Goal: Task Accomplishment & Management: Use online tool/utility

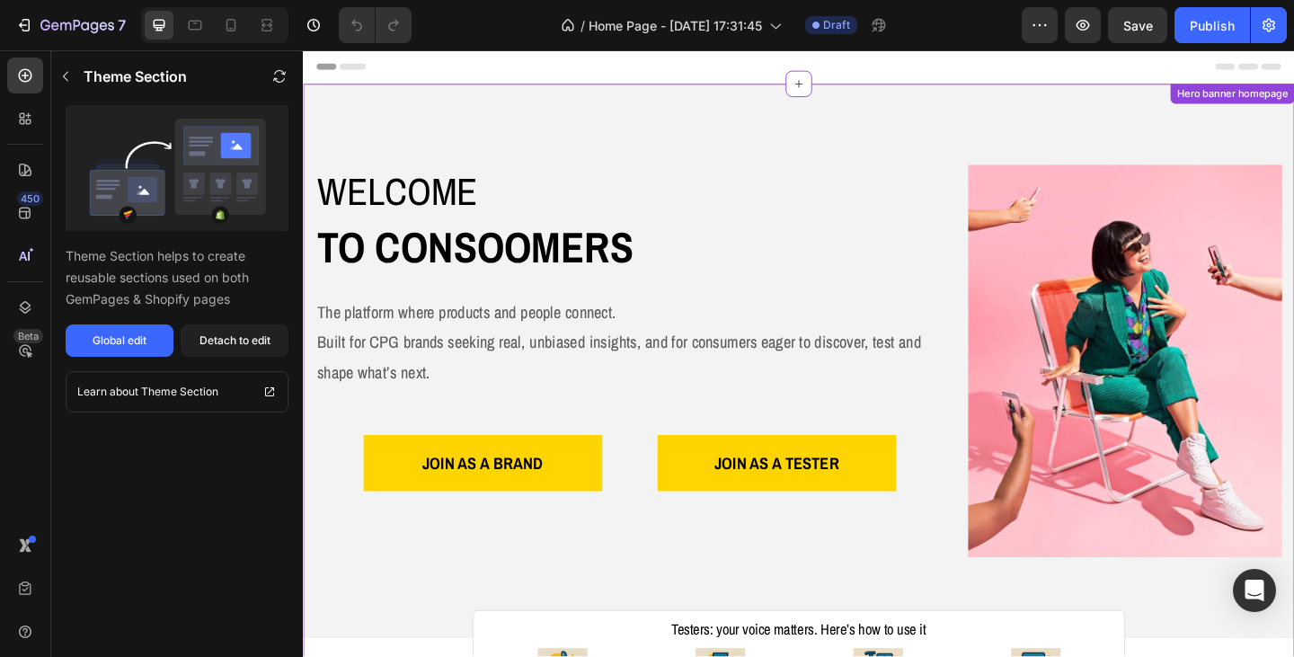
click at [608, 322] on p "The platform where products and people connect. Built for CPG brands seeking re…" at bounding box center [657, 368] width 679 height 97
click at [212, 344] on div "Detach to edit" at bounding box center [234, 340] width 71 height 16
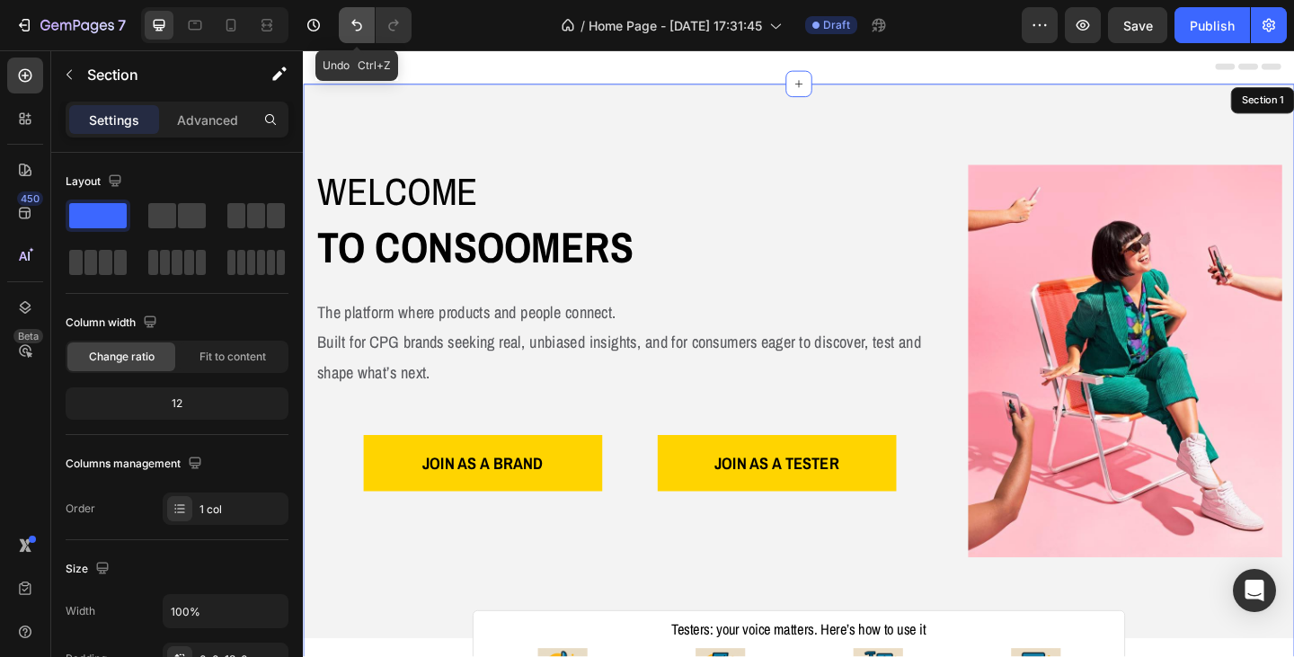
click at [352, 27] on icon "Undo/Redo" at bounding box center [357, 25] width 18 height 18
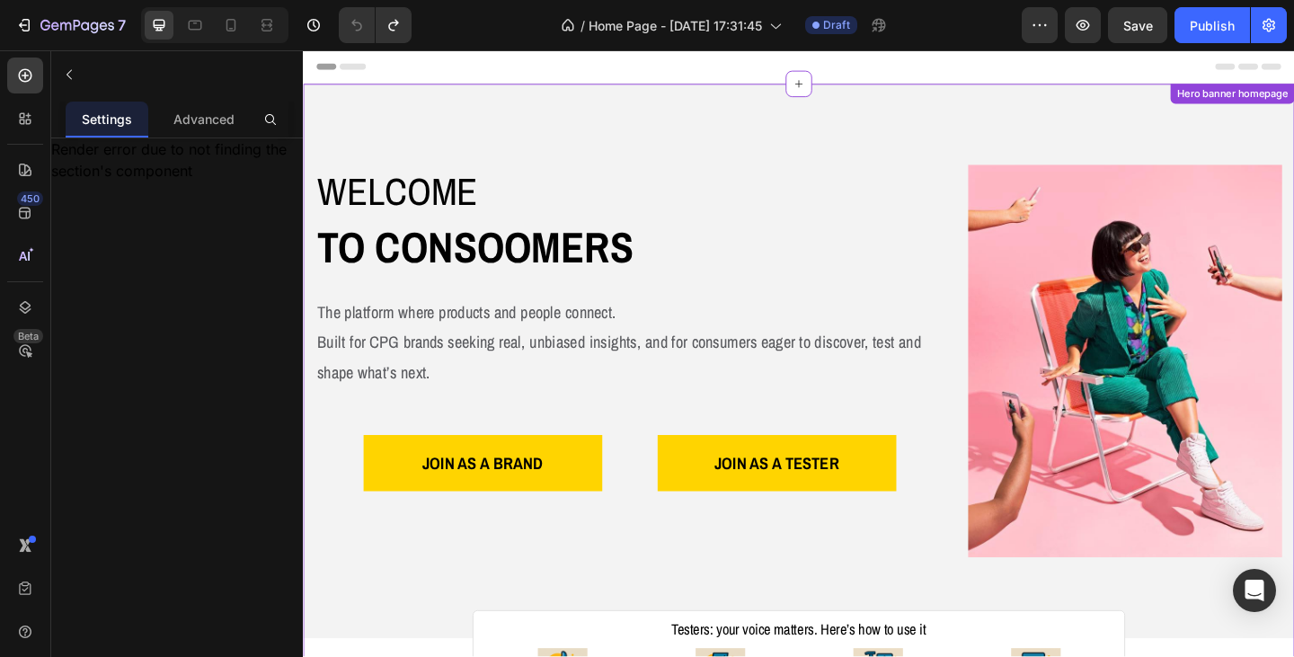
click at [700, 308] on div "Welcome Heading to consoomers Text Block The platform where products and people…" at bounding box center [657, 388] width 683 height 427
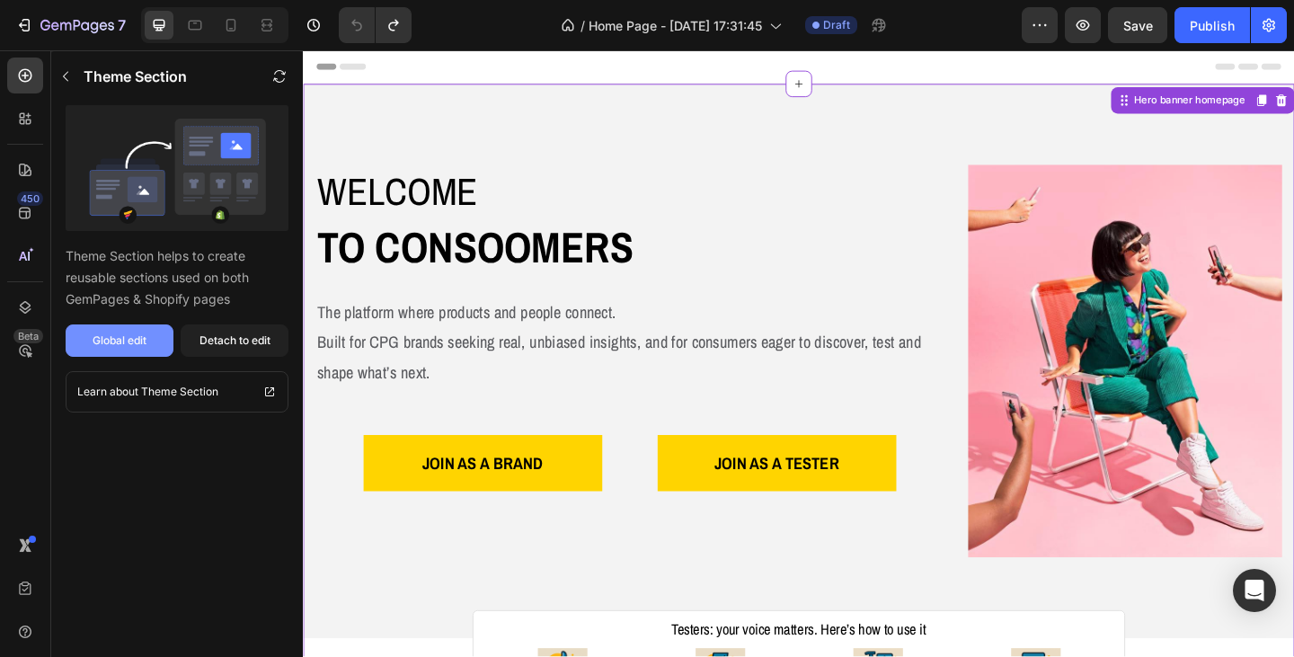
click at [137, 340] on div "Global edit" at bounding box center [120, 340] width 54 height 16
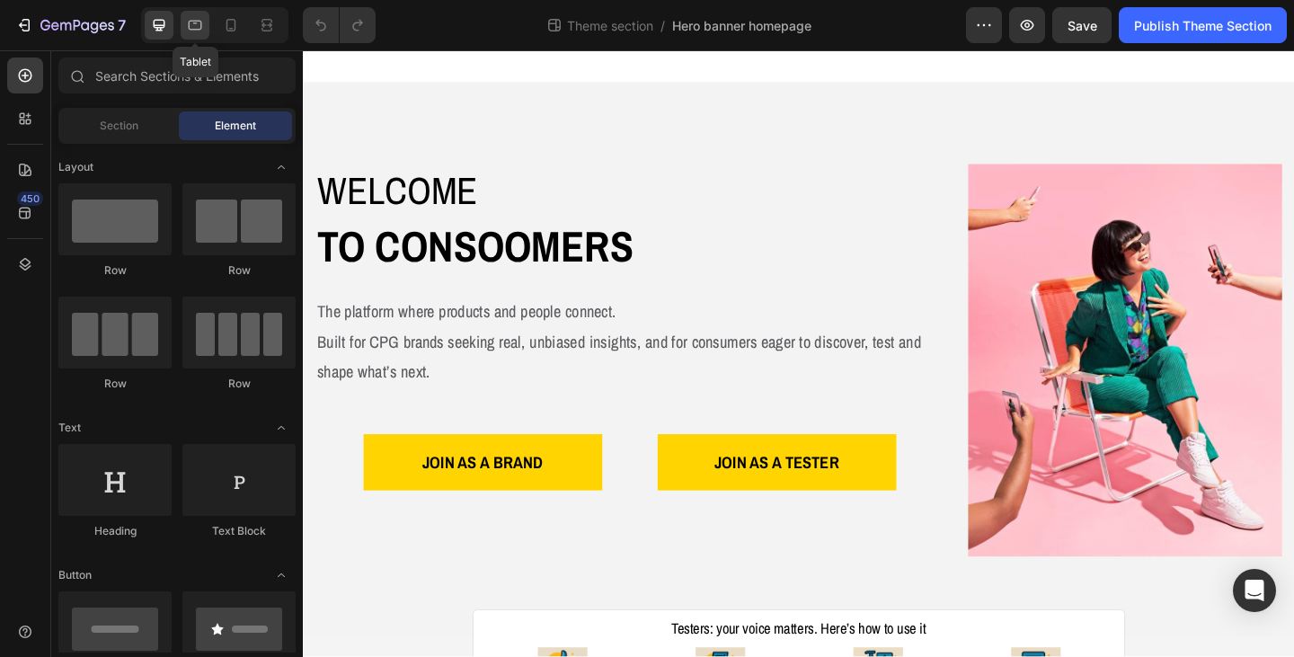
click at [199, 29] on icon at bounding box center [195, 26] width 13 height 10
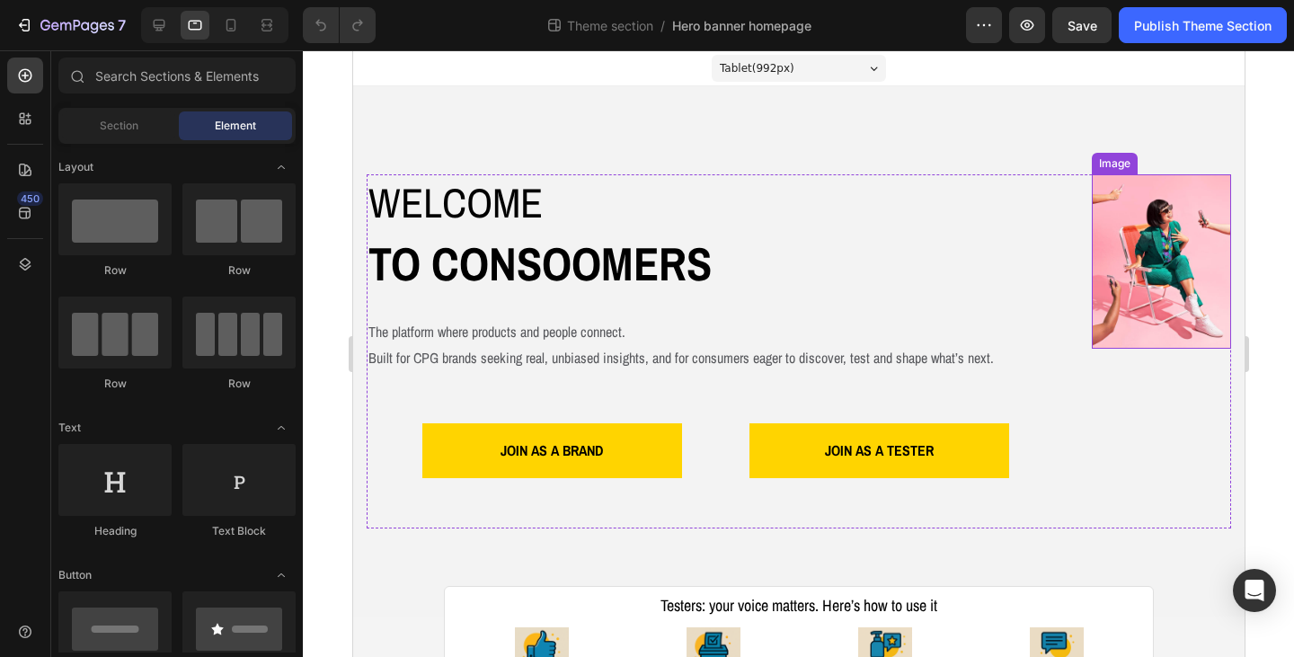
click at [1171, 293] on img at bounding box center [1160, 261] width 139 height 174
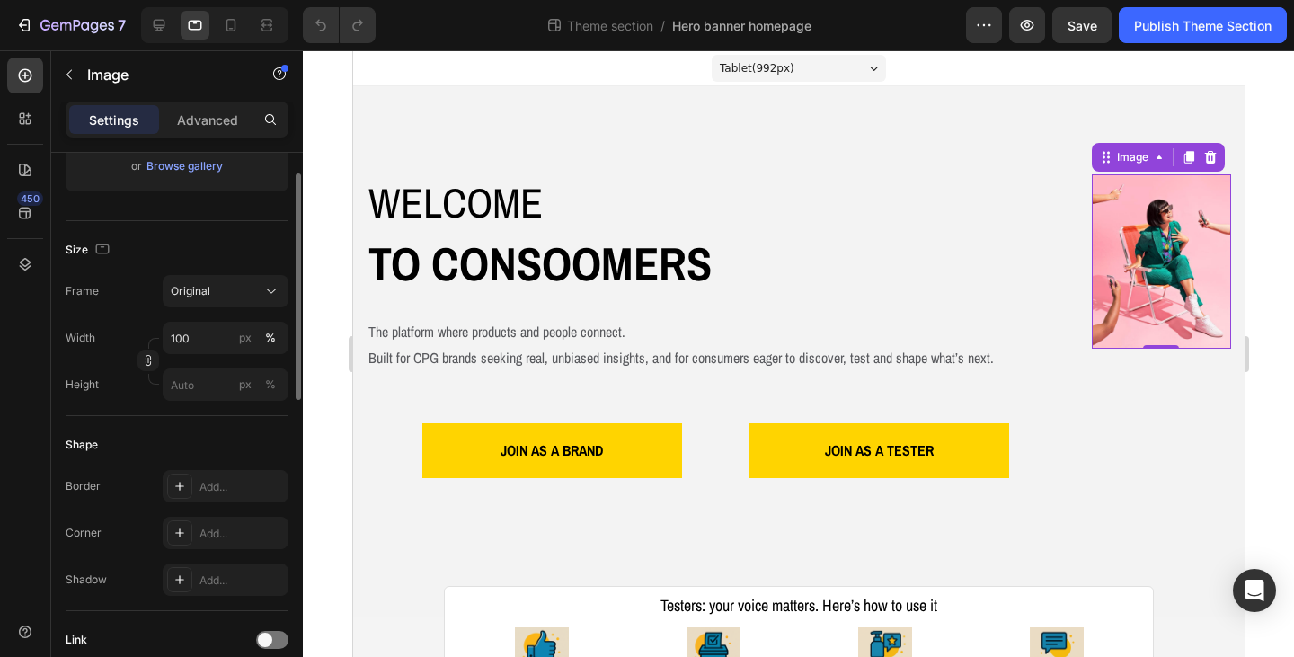
scroll to position [269, 0]
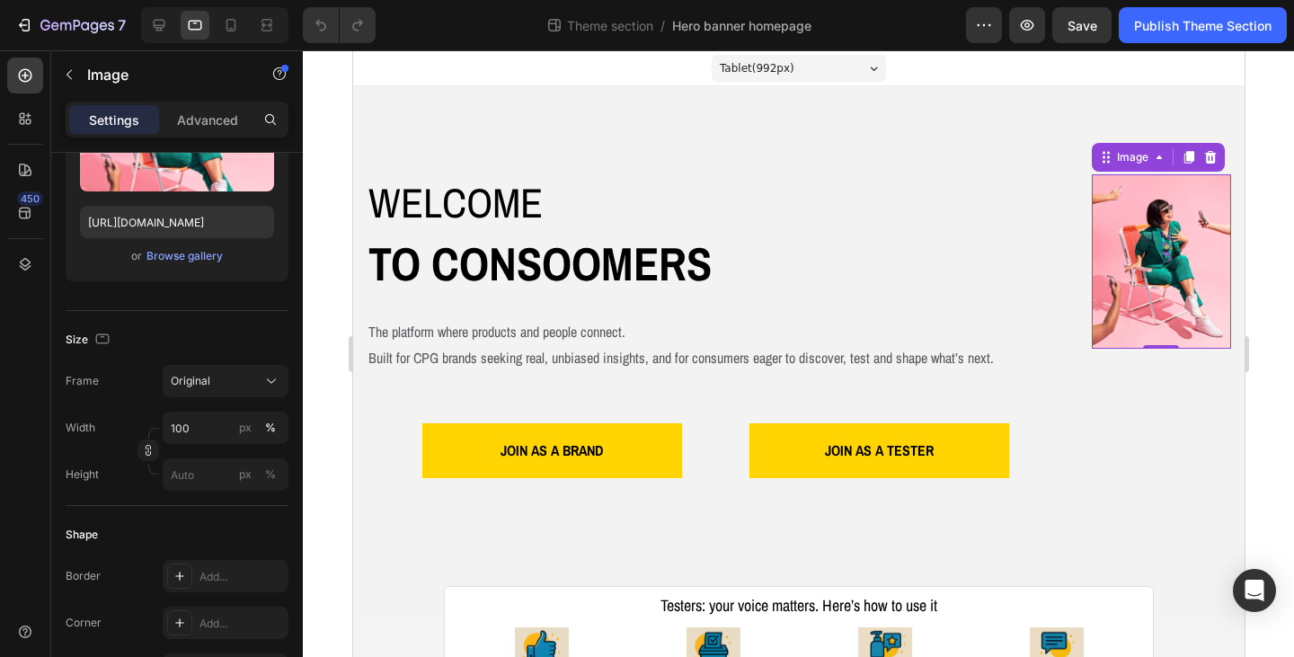
click at [1179, 322] on img at bounding box center [1160, 261] width 139 height 174
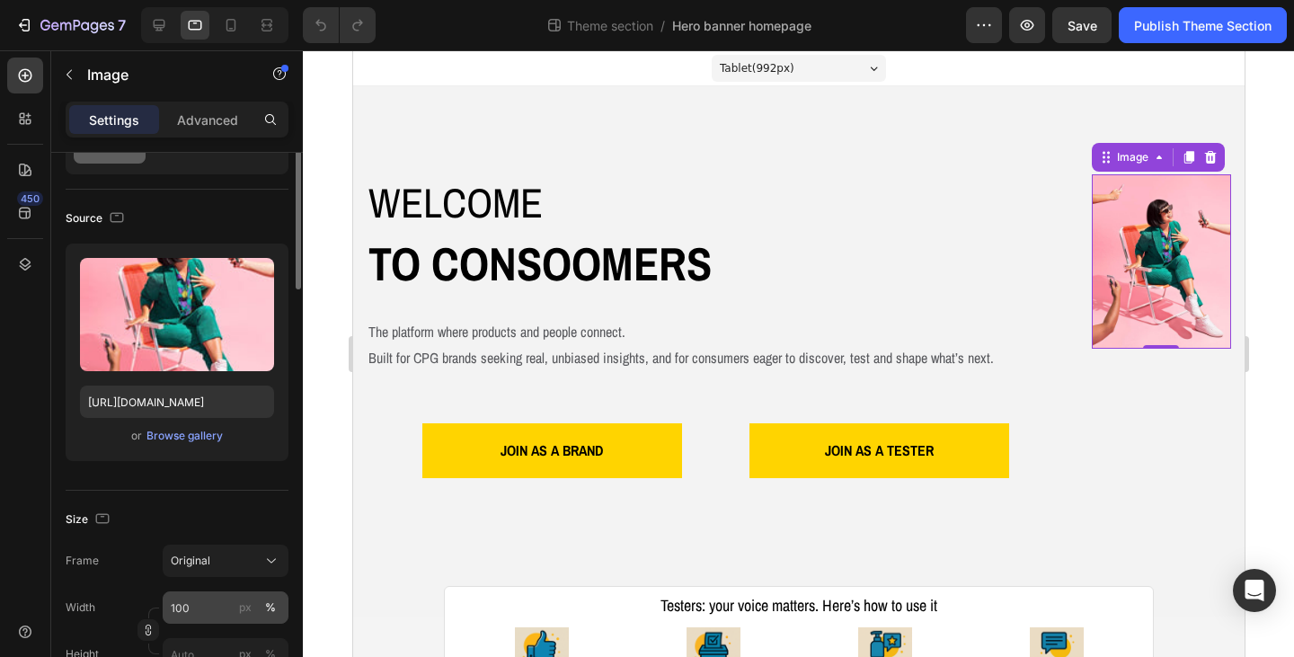
scroll to position [0, 0]
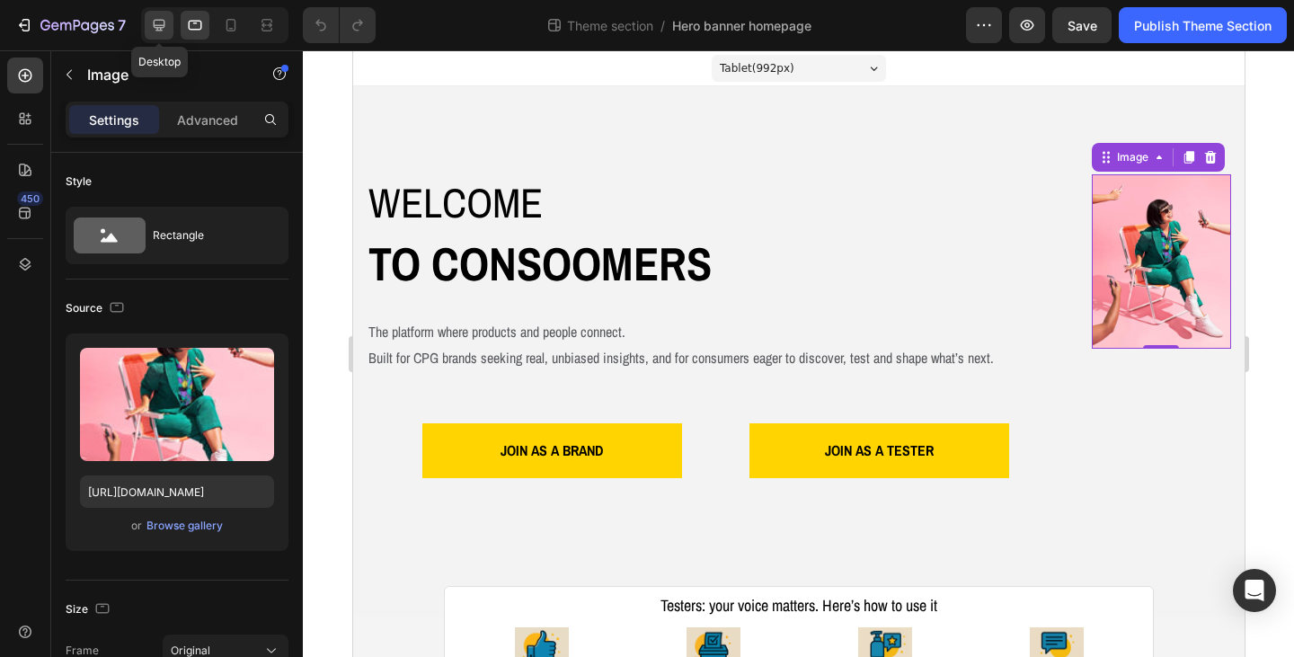
click at [154, 25] on icon at bounding box center [160, 26] width 12 height 12
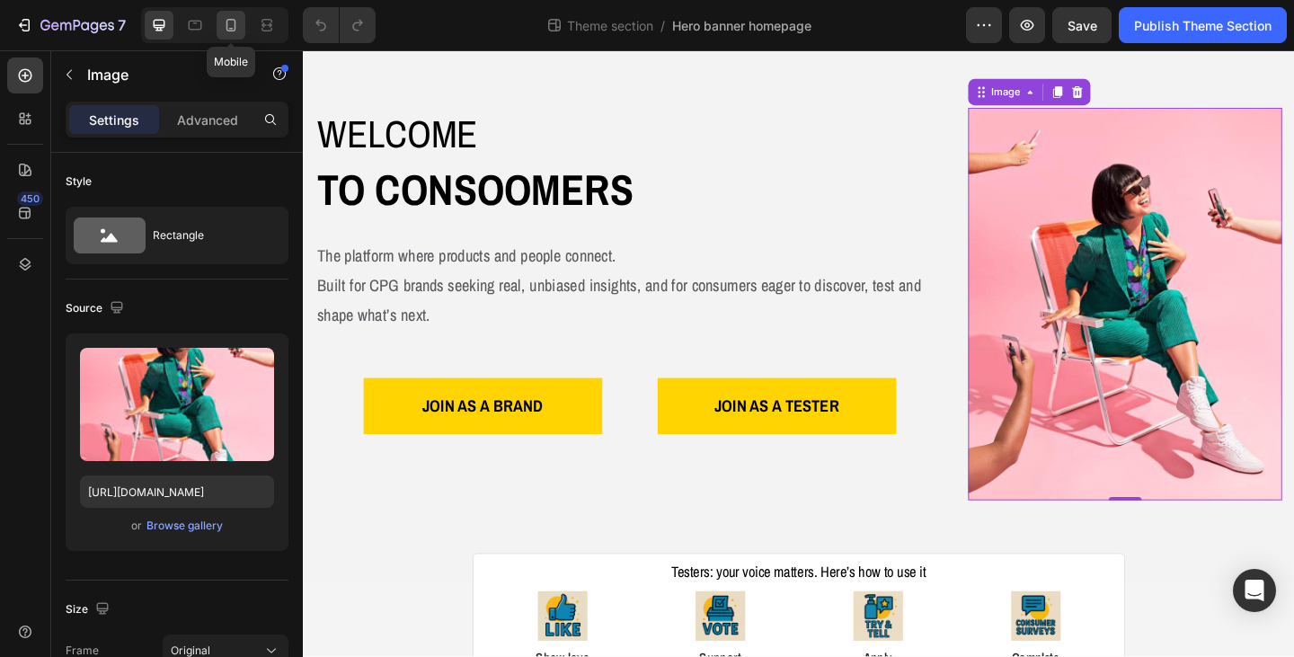
click at [234, 27] on icon at bounding box center [231, 25] width 10 height 13
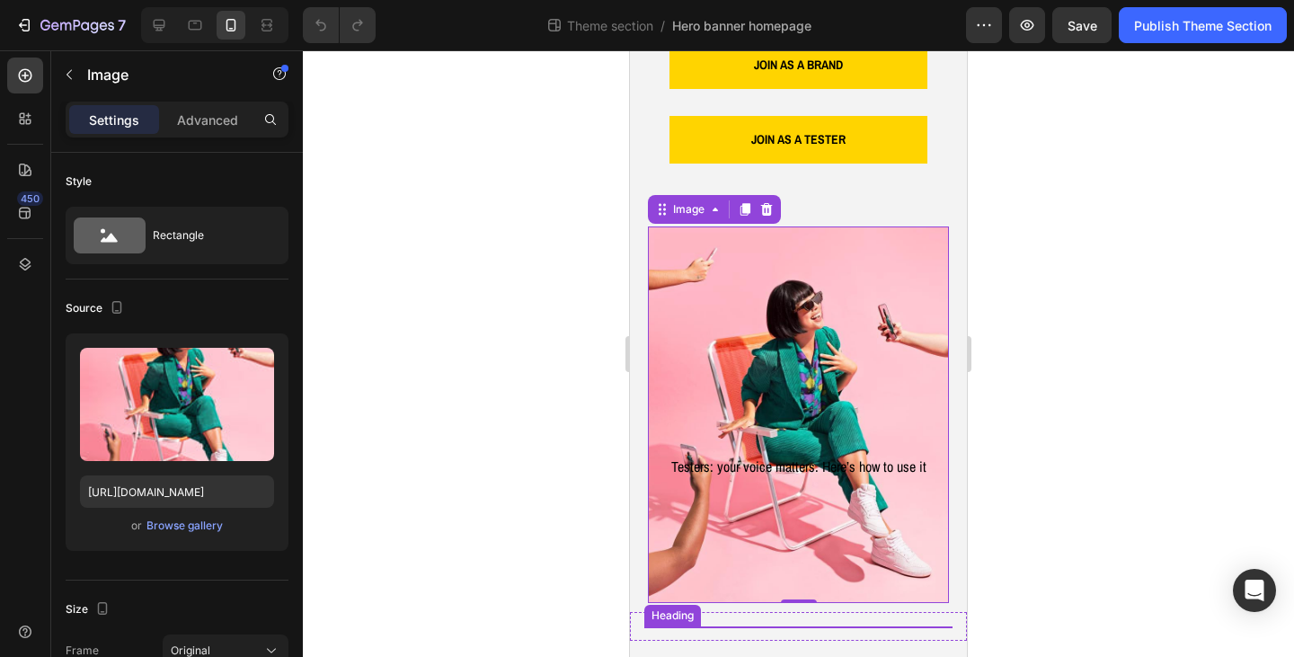
scroll to position [721, 0]
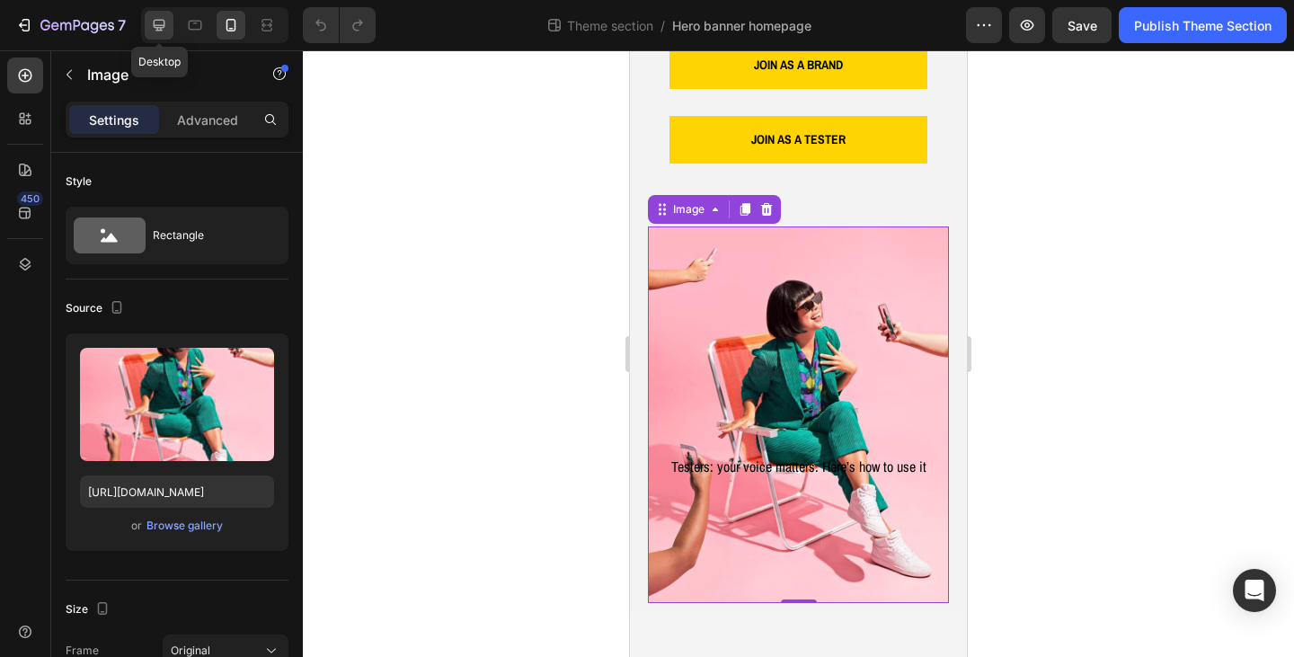
click at [155, 28] on icon at bounding box center [160, 26] width 12 height 12
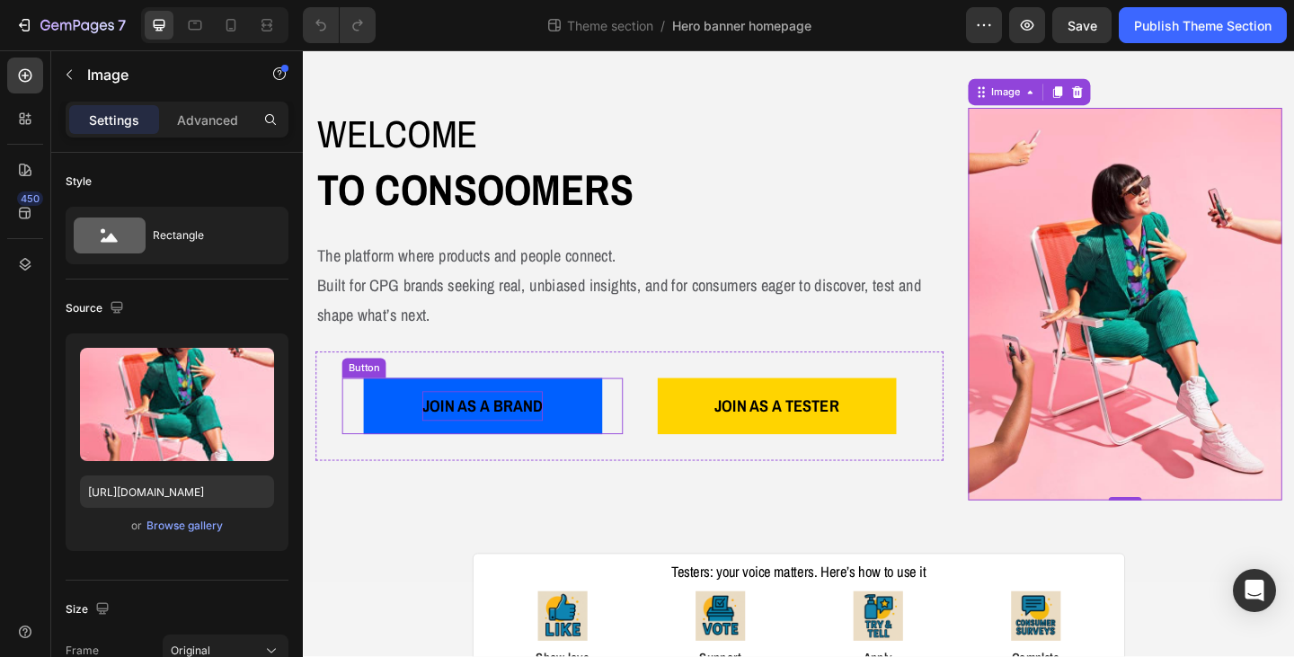
scroll to position [152, 0]
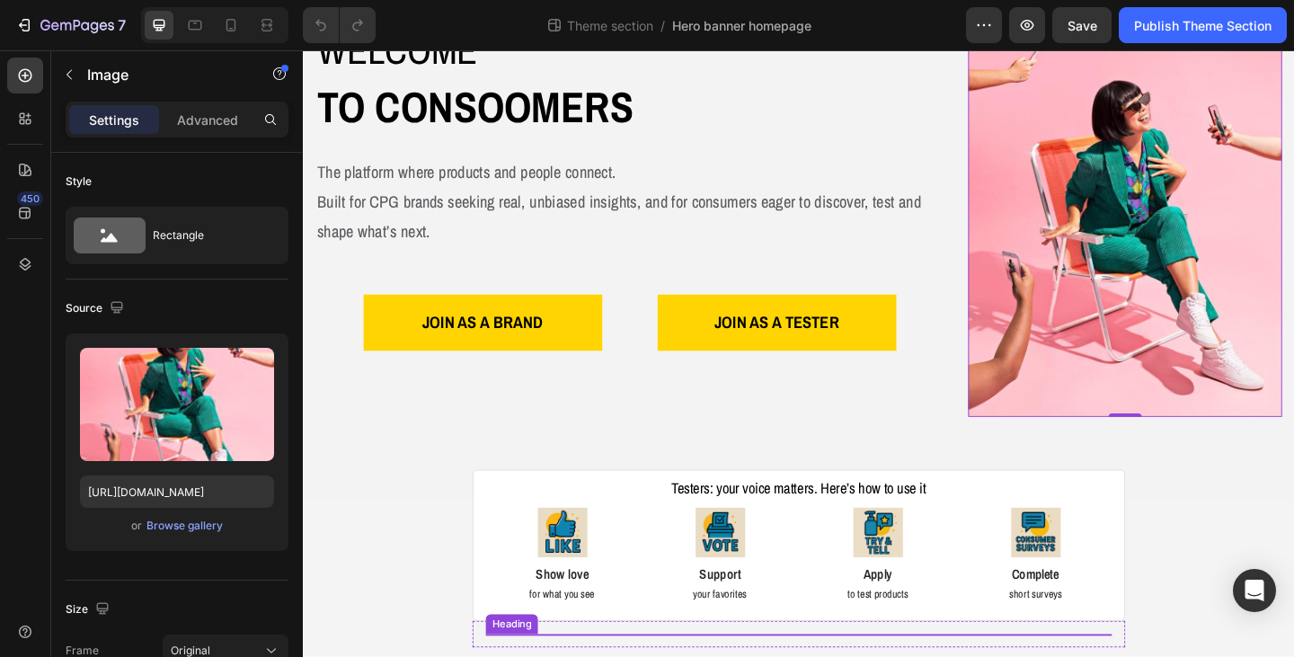
click at [782, 519] on h2 "Testers: your voice matters. Here’s how to use it" at bounding box center [841, 527] width 681 height 24
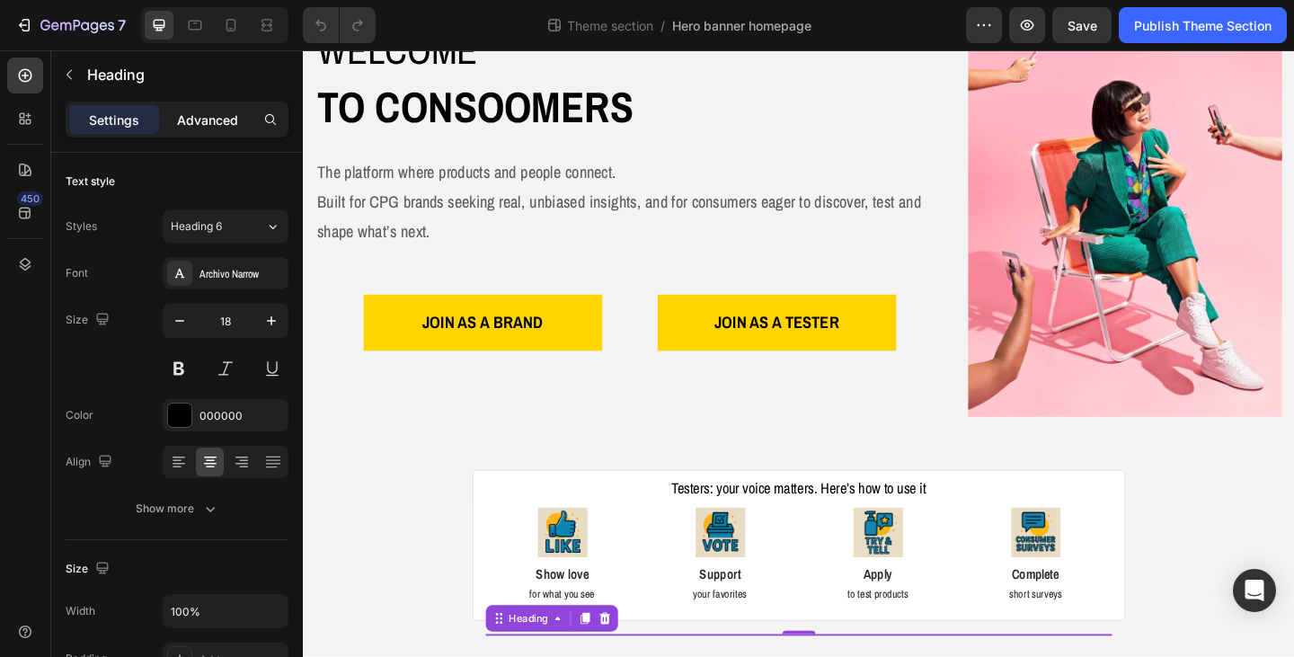
click at [199, 125] on p "Advanced" at bounding box center [207, 119] width 61 height 19
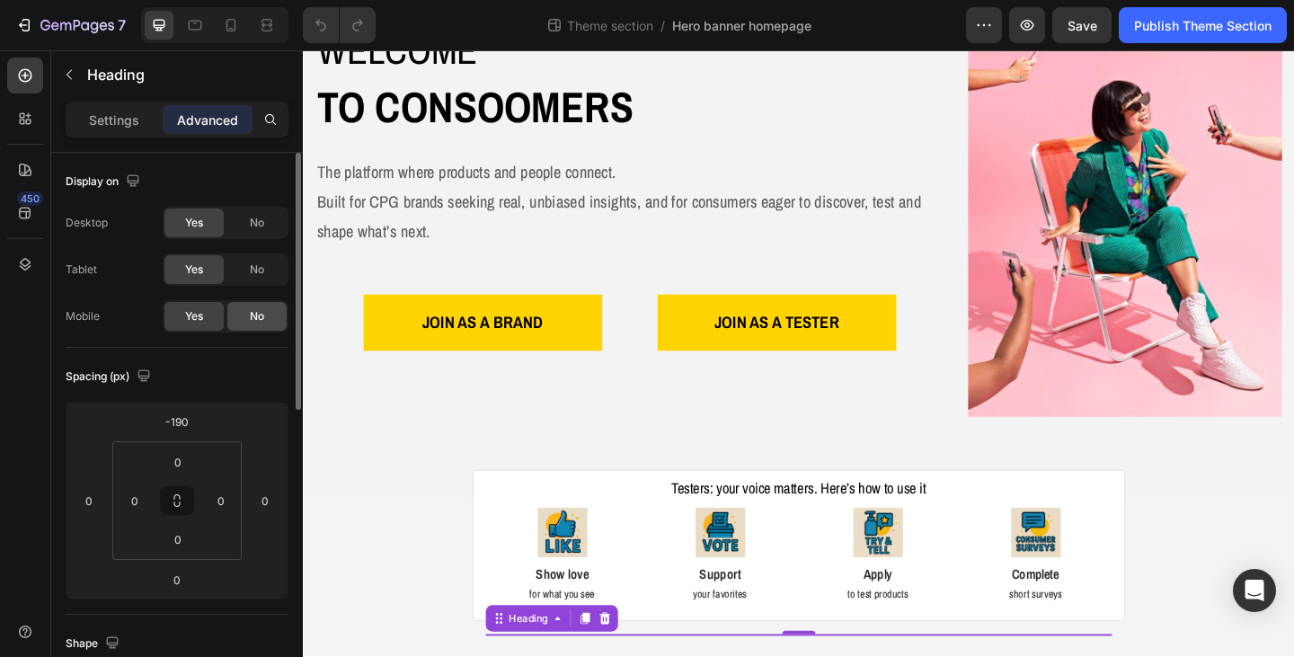
click at [242, 313] on div "No" at bounding box center [256, 316] width 59 height 29
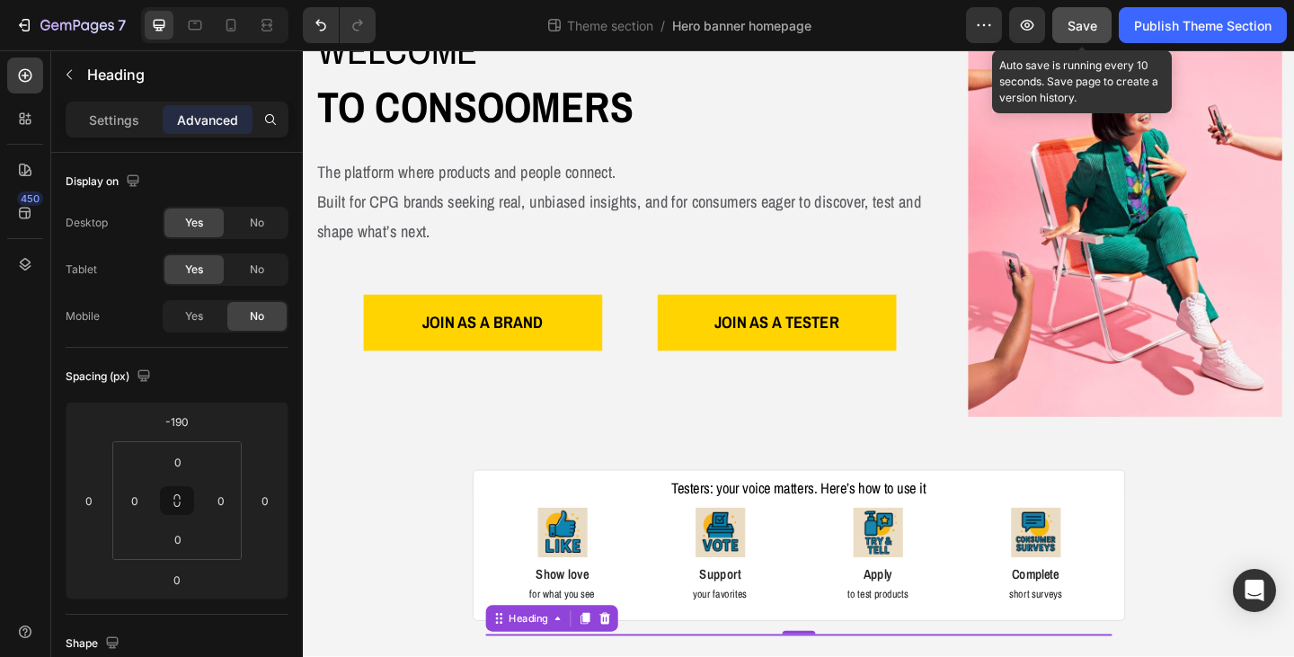
click at [1085, 26] on span "Save" at bounding box center [1082, 25] width 30 height 15
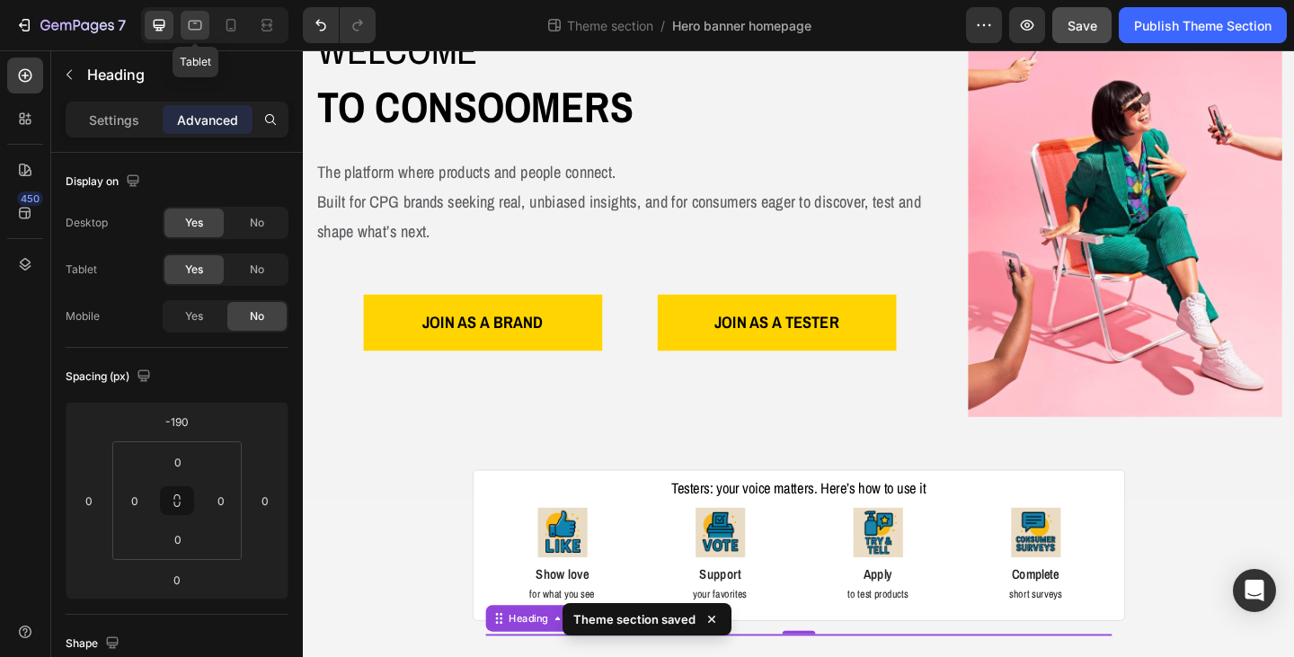
click at [196, 22] on icon at bounding box center [195, 23] width 4 height 2
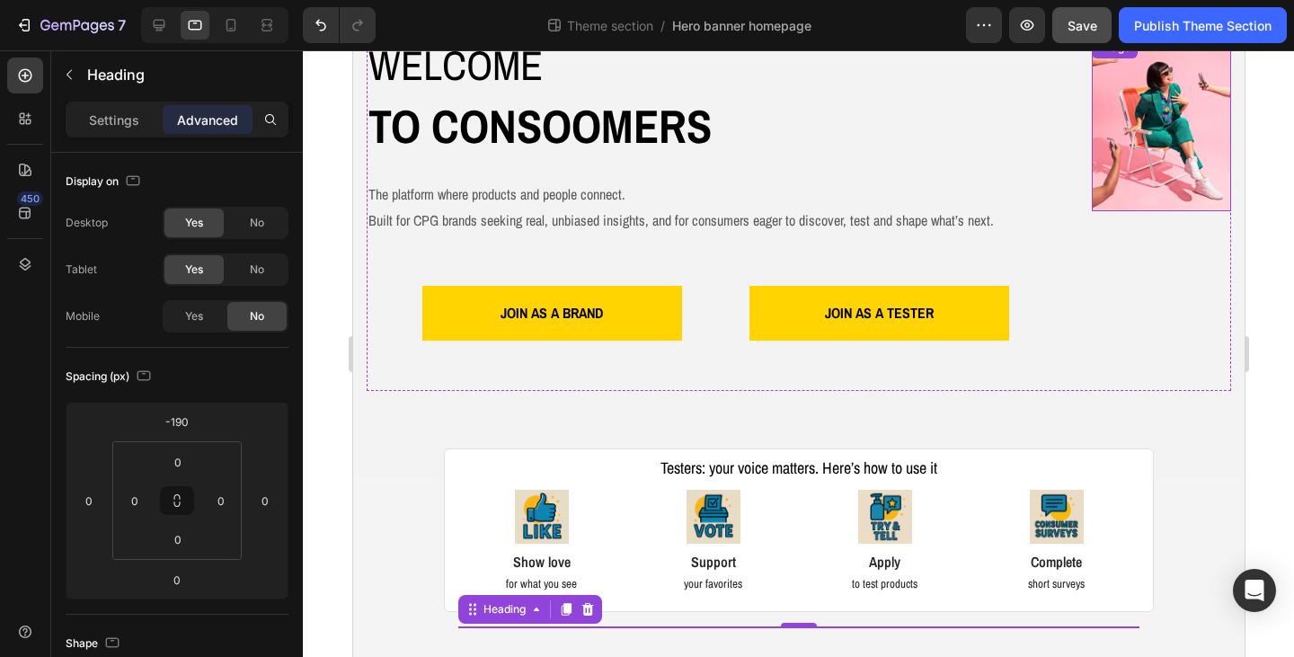
click at [1164, 154] on img at bounding box center [1160, 124] width 139 height 174
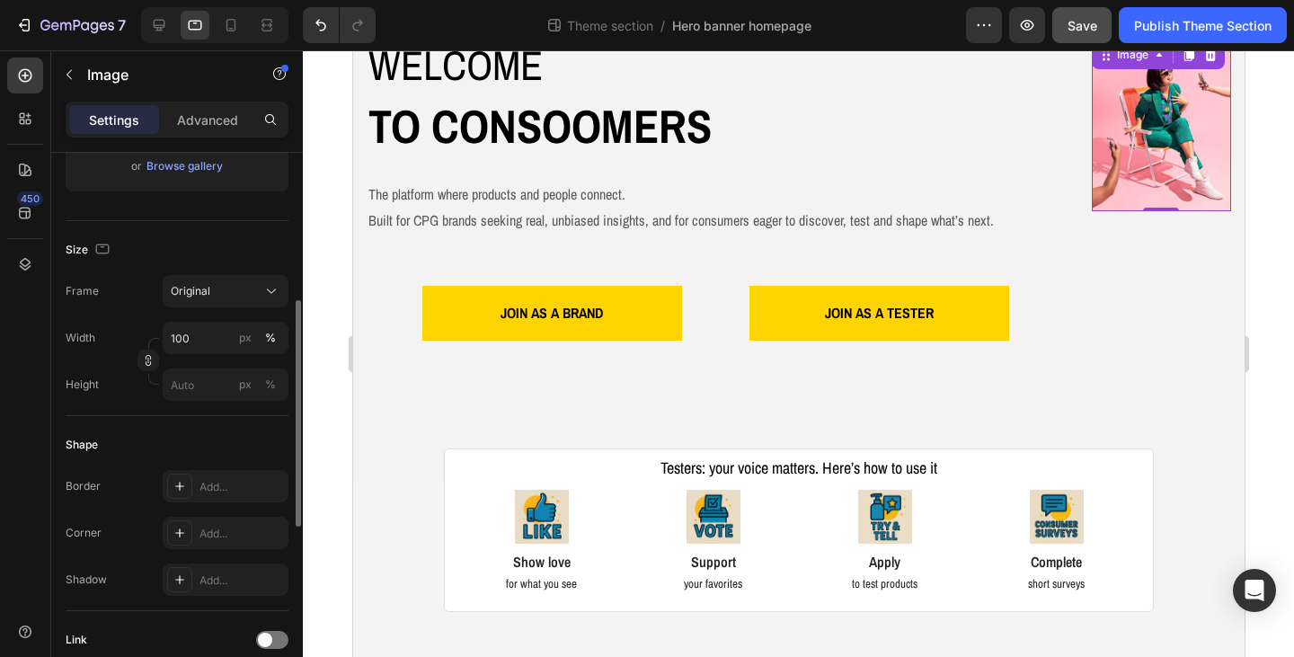
scroll to position [269, 0]
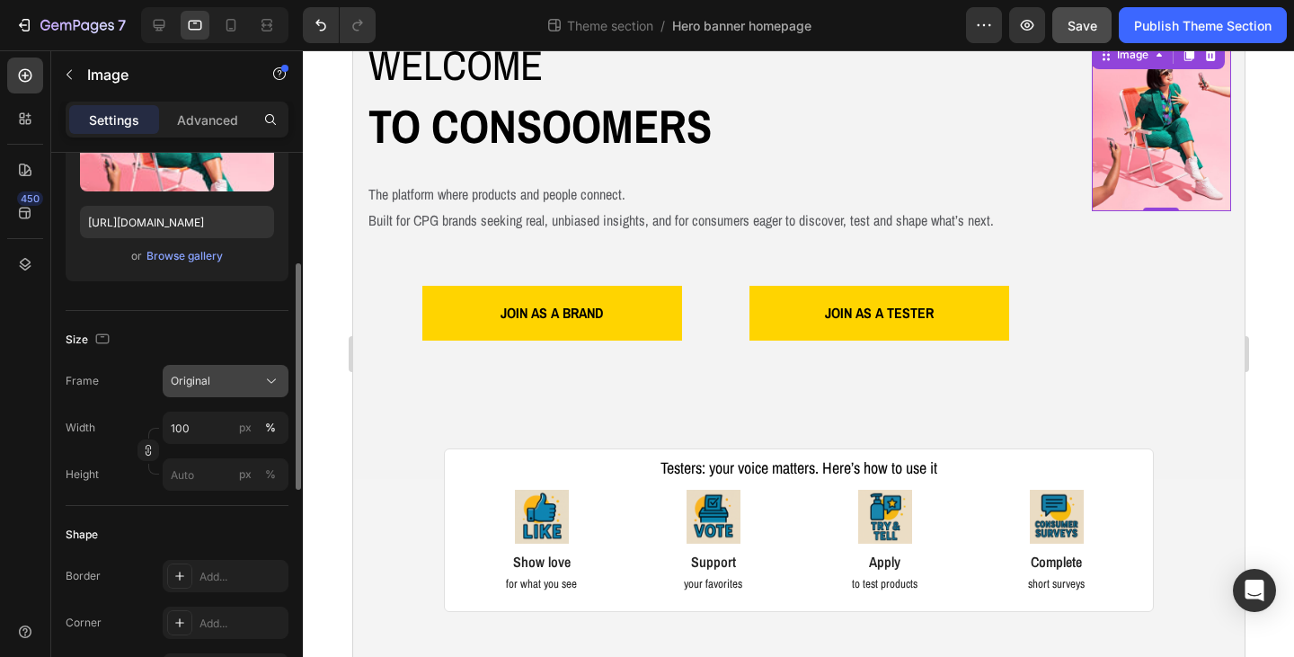
click at [275, 381] on icon at bounding box center [271, 381] width 18 height 18
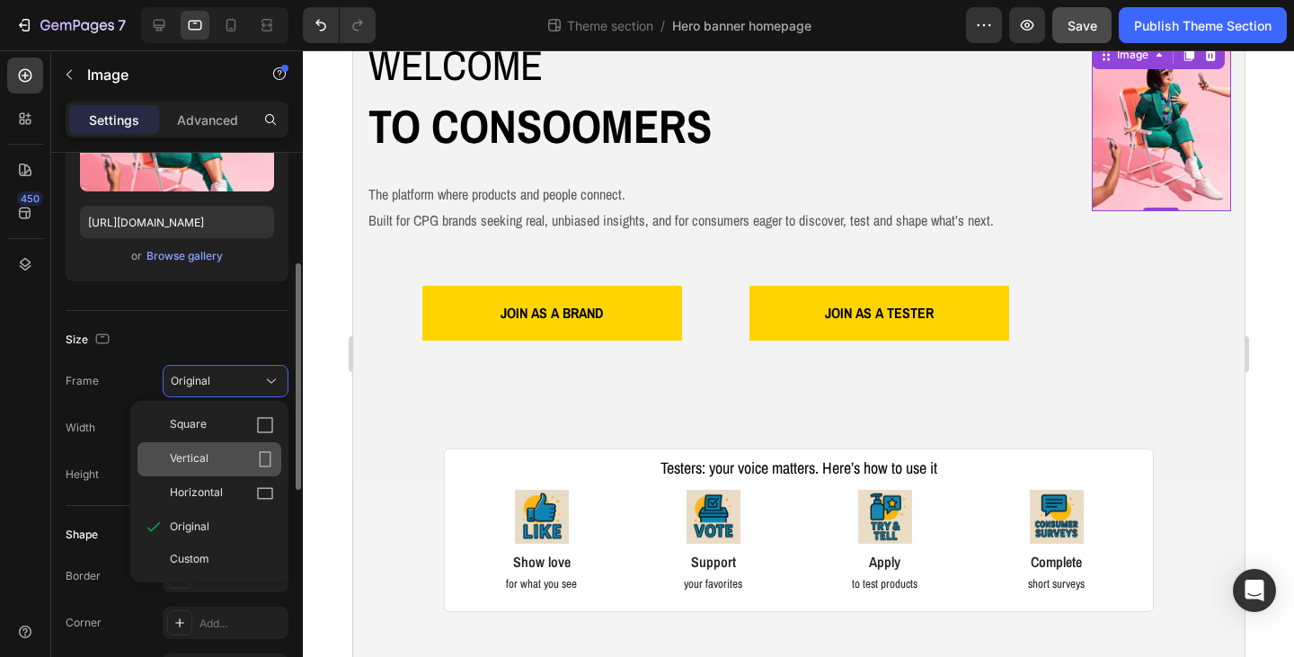
click at [263, 454] on icon at bounding box center [265, 459] width 18 height 18
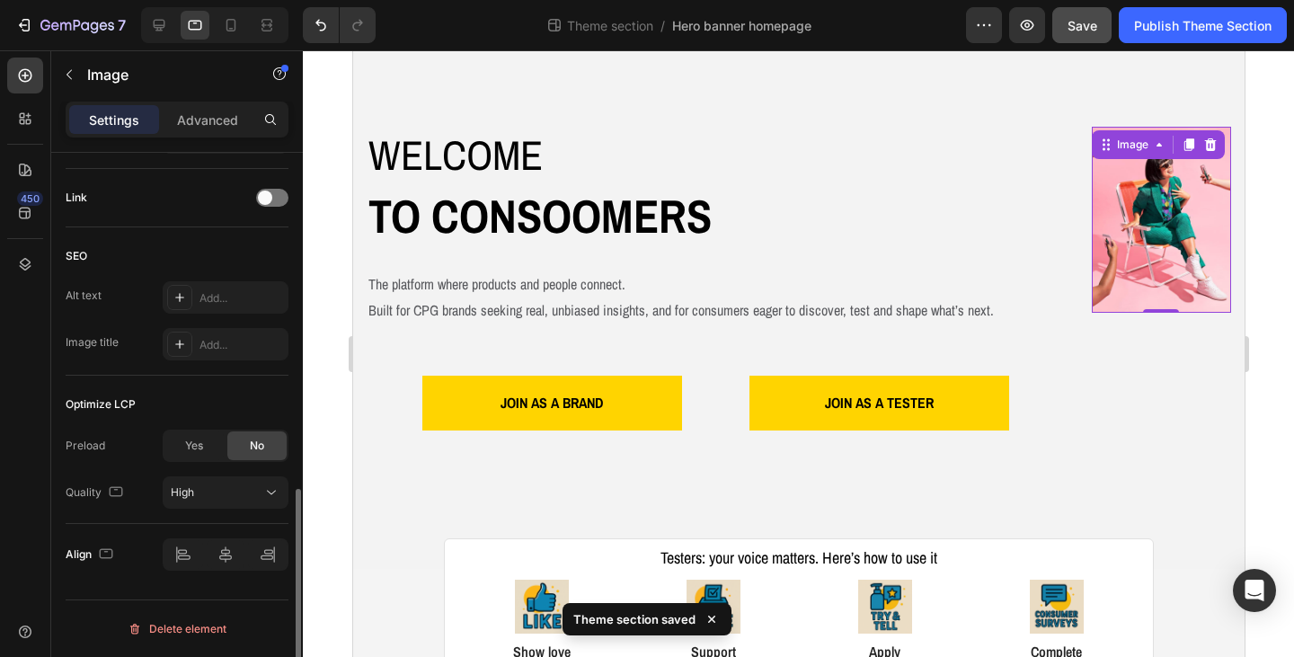
scroll to position [487, 0]
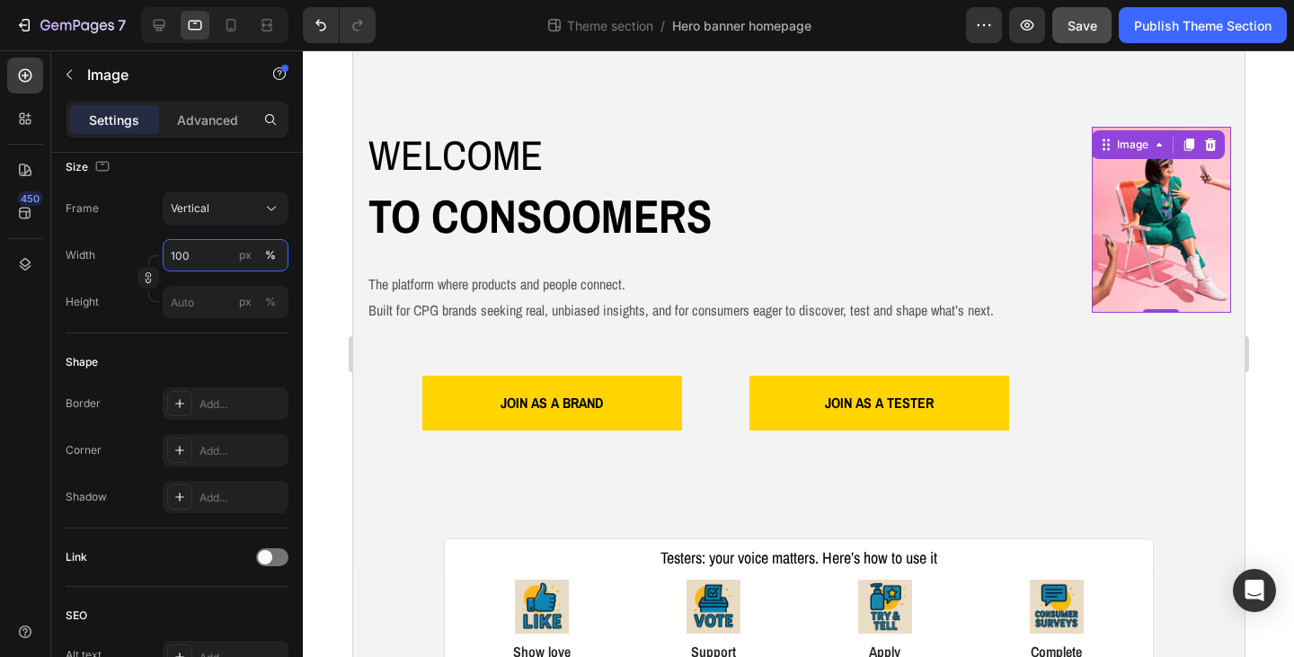
drag, startPoint x: 177, startPoint y: 255, endPoint x: 204, endPoint y: 292, distance: 45.6
click at [177, 255] on input "100" at bounding box center [226, 255] width 126 height 32
click at [172, 255] on input "200" at bounding box center [226, 255] width 126 height 32
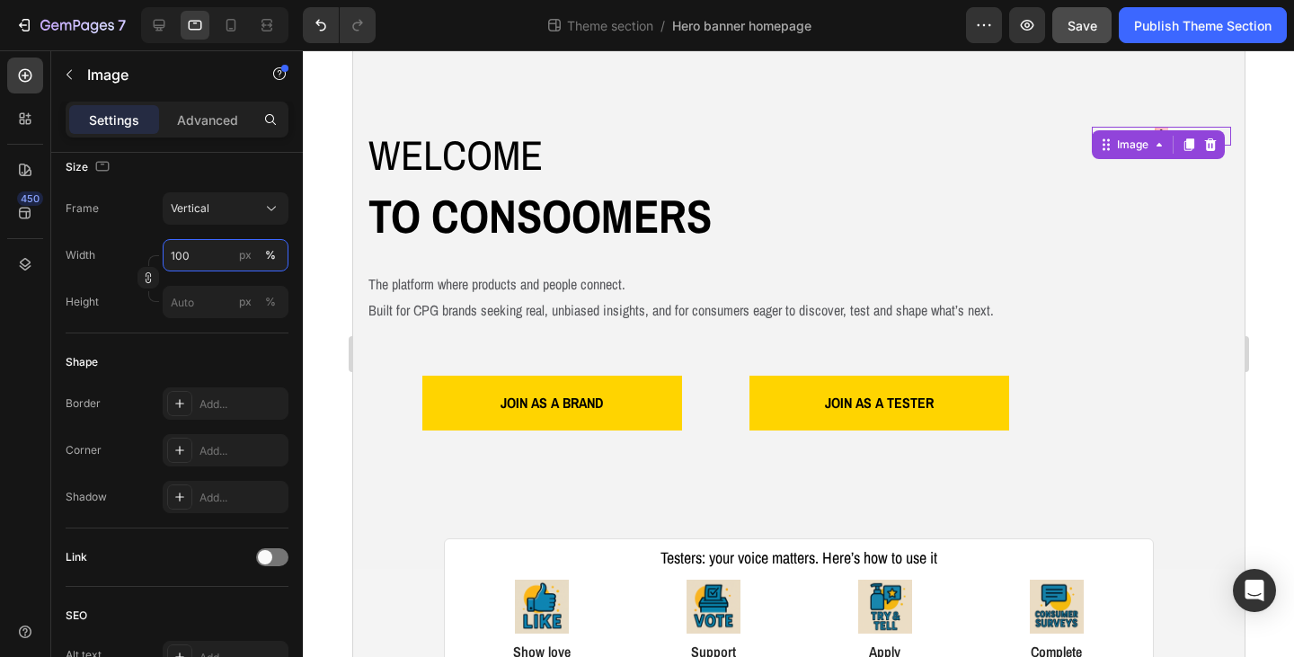
type input "10"
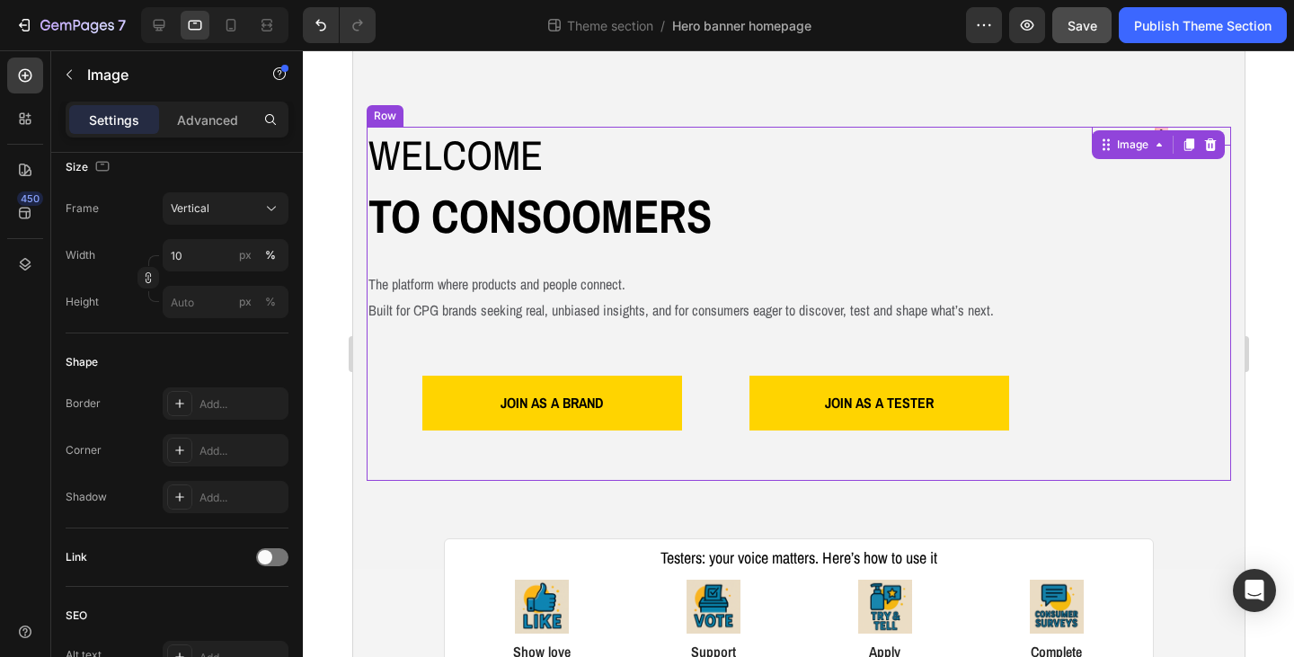
click at [1109, 239] on div "Image 0" at bounding box center [1160, 304] width 139 height 354
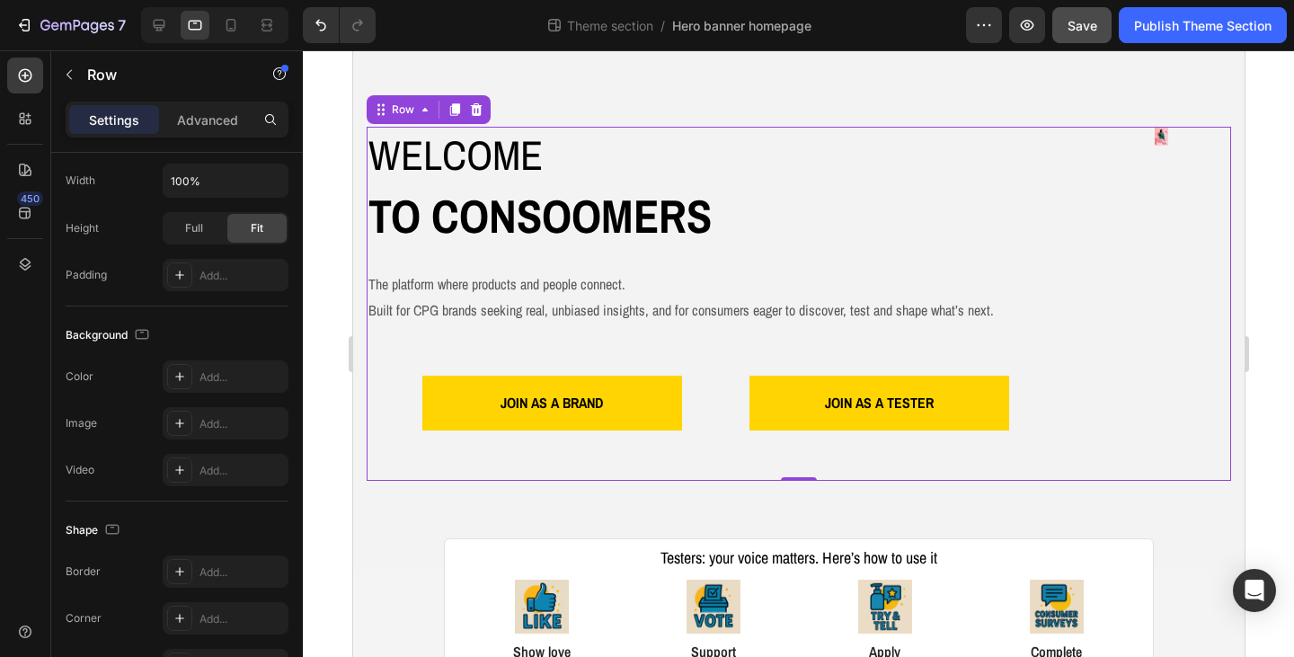
scroll to position [0, 0]
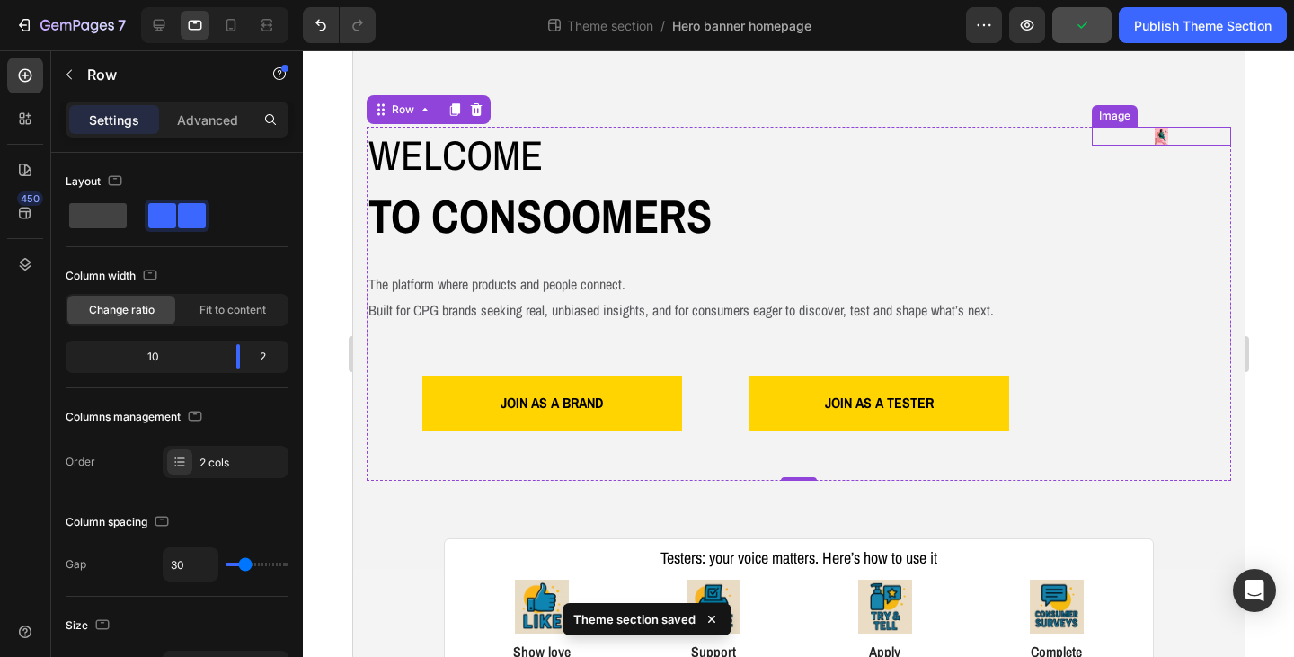
click at [1153, 137] on img at bounding box center [1160, 136] width 14 height 19
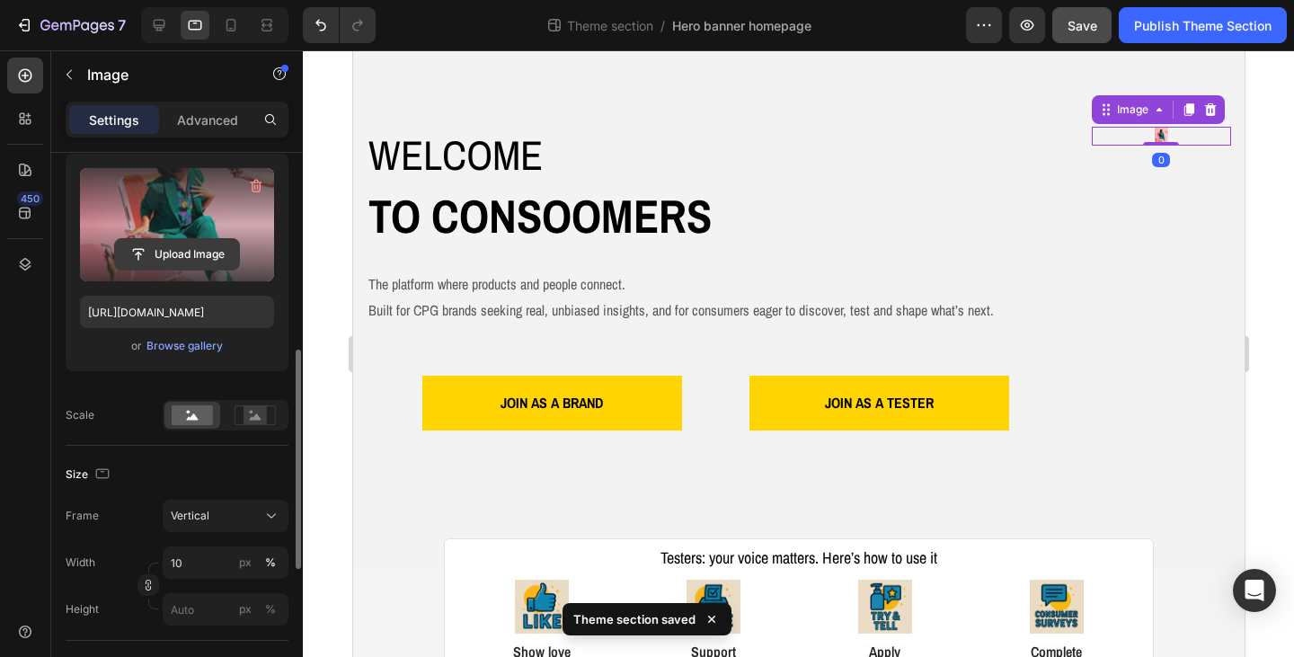
scroll to position [269, 0]
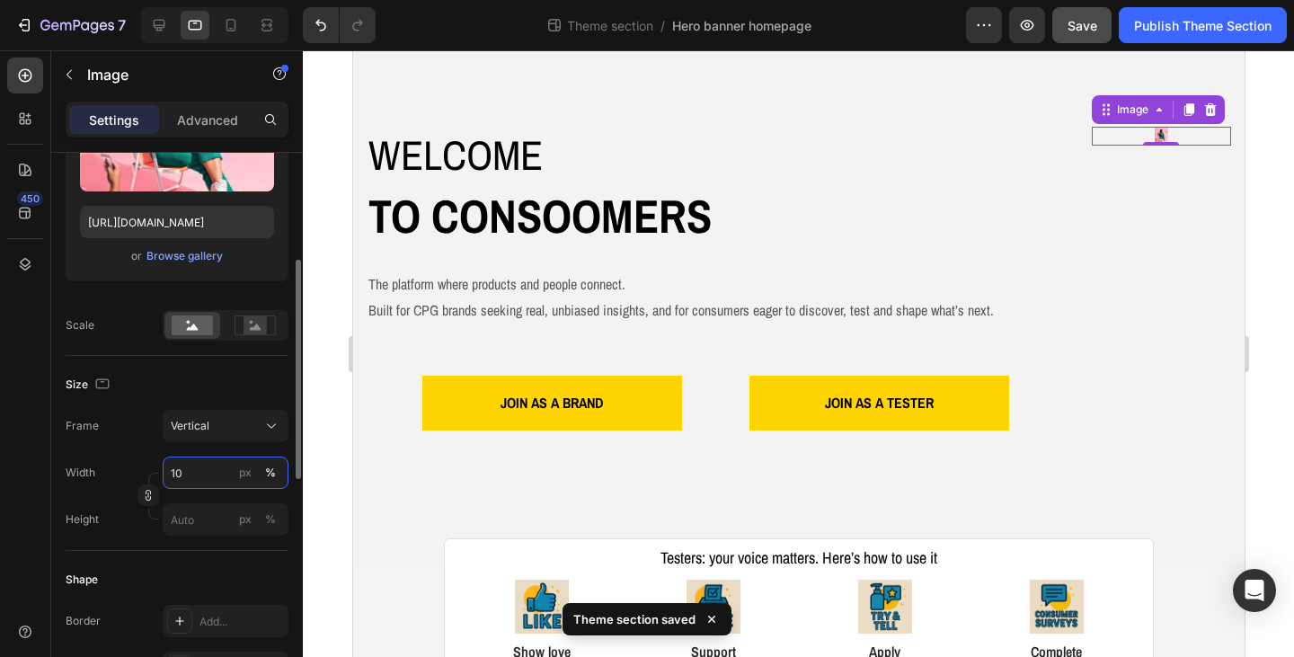
click at [203, 478] on input "10" at bounding box center [226, 472] width 126 height 32
type input "100"
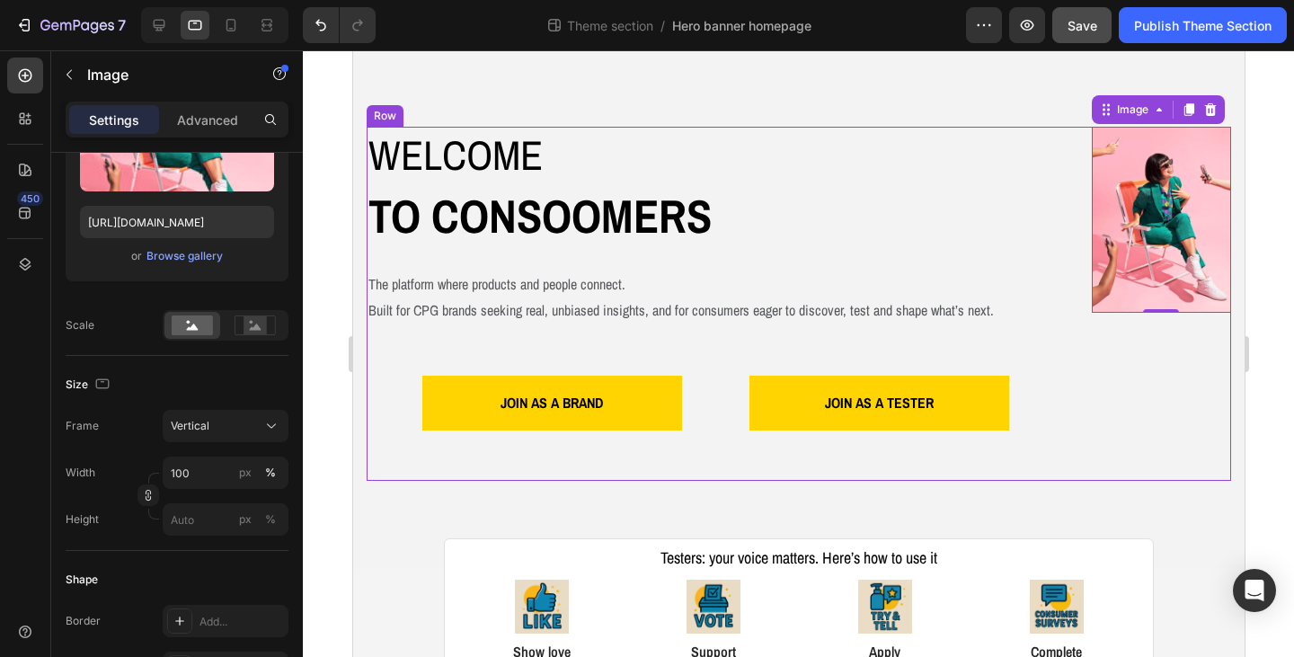
click at [1187, 421] on div "Image 0" at bounding box center [1160, 304] width 139 height 354
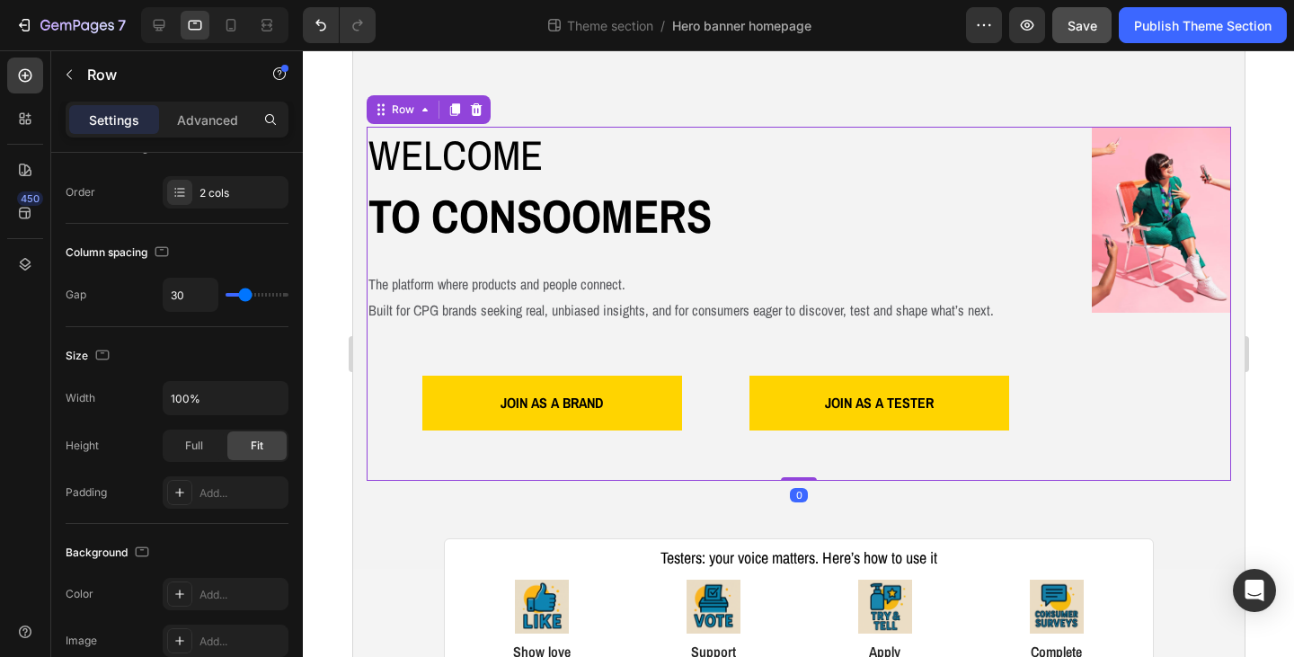
scroll to position [0, 0]
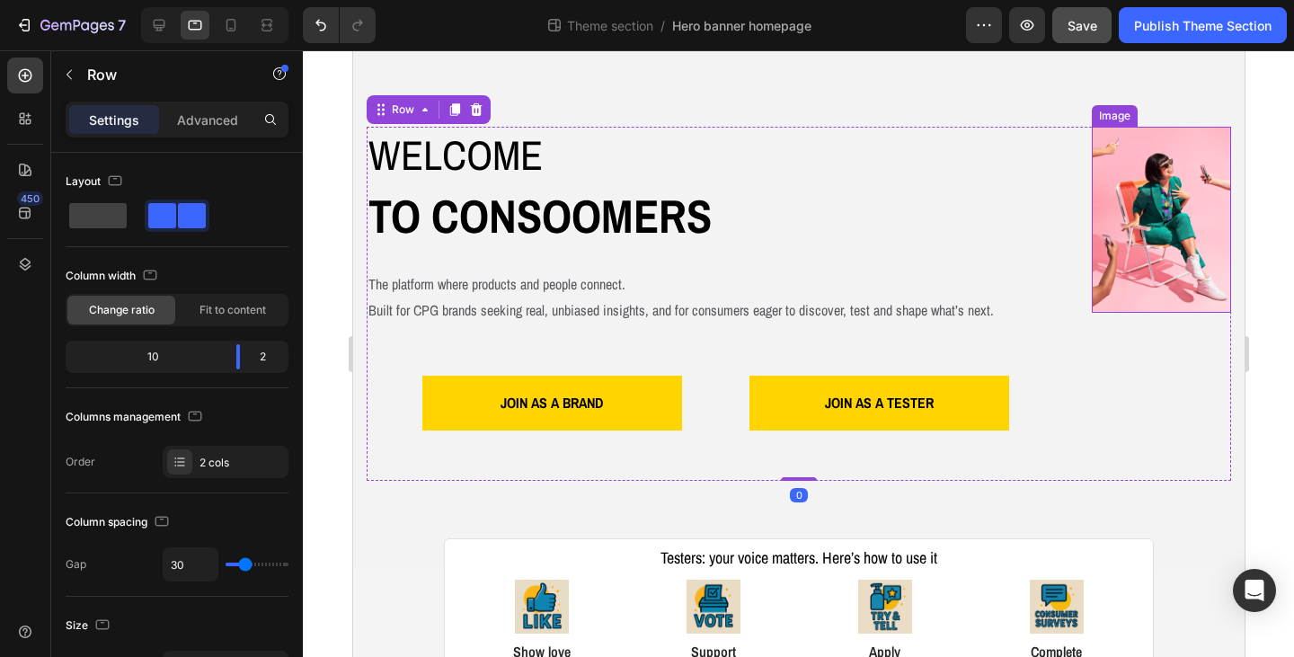
click at [1178, 270] on img at bounding box center [1160, 220] width 139 height 186
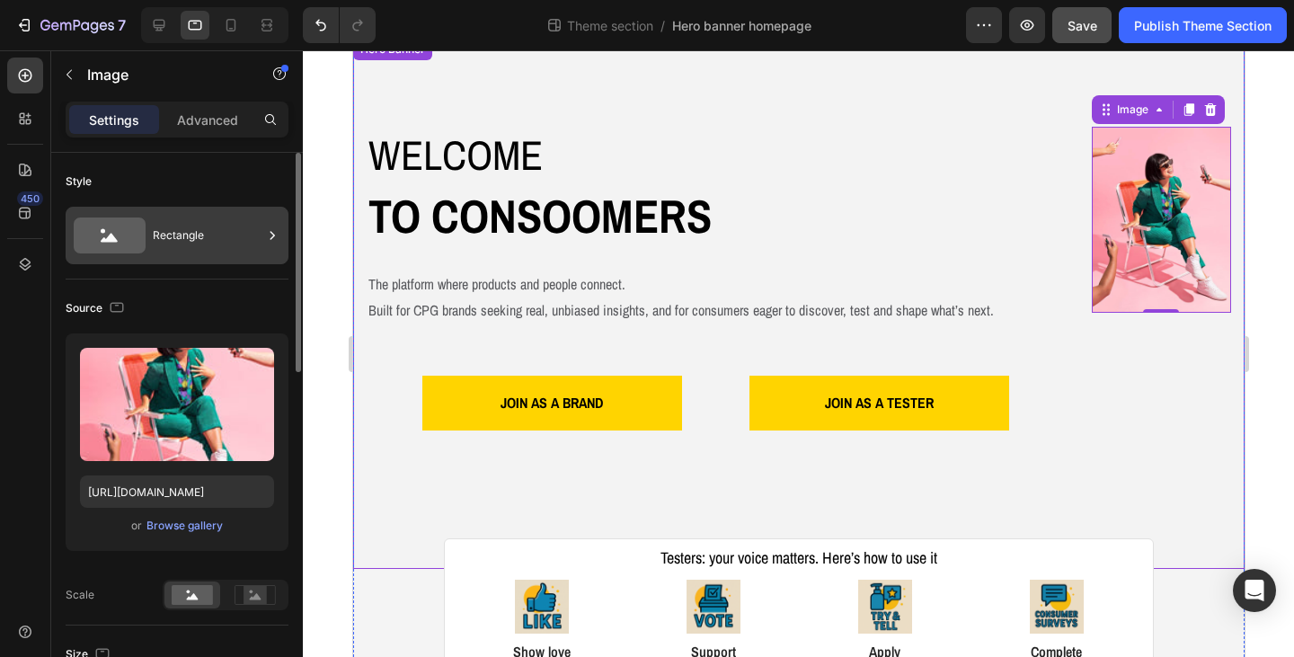
click at [225, 234] on div "Rectangle" at bounding box center [208, 235] width 110 height 41
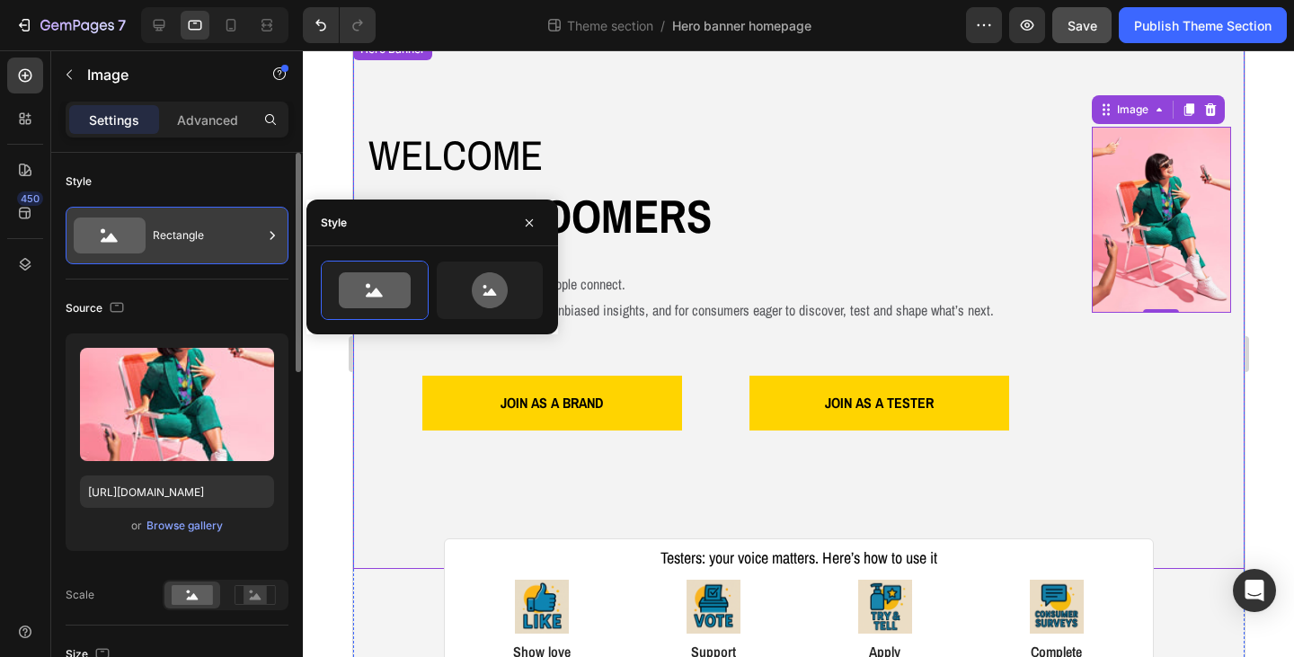
click at [225, 234] on div "Rectangle" at bounding box center [208, 235] width 110 height 41
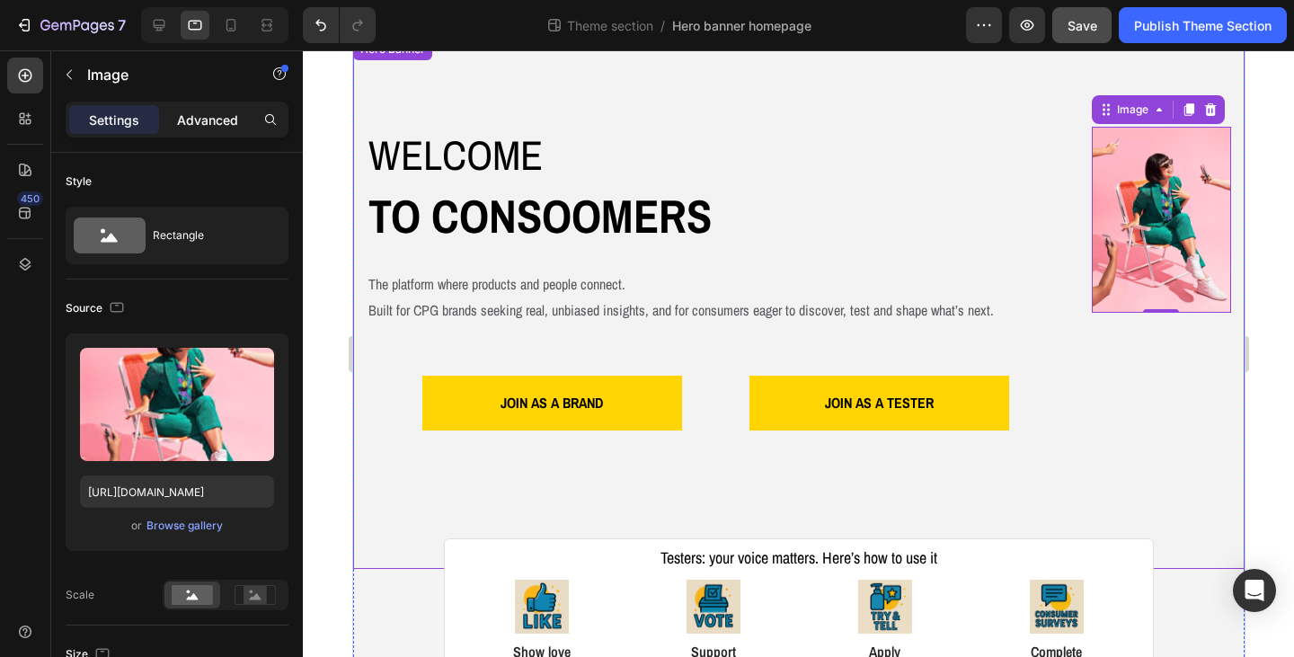
click at [206, 127] on p "Advanced" at bounding box center [207, 119] width 61 height 19
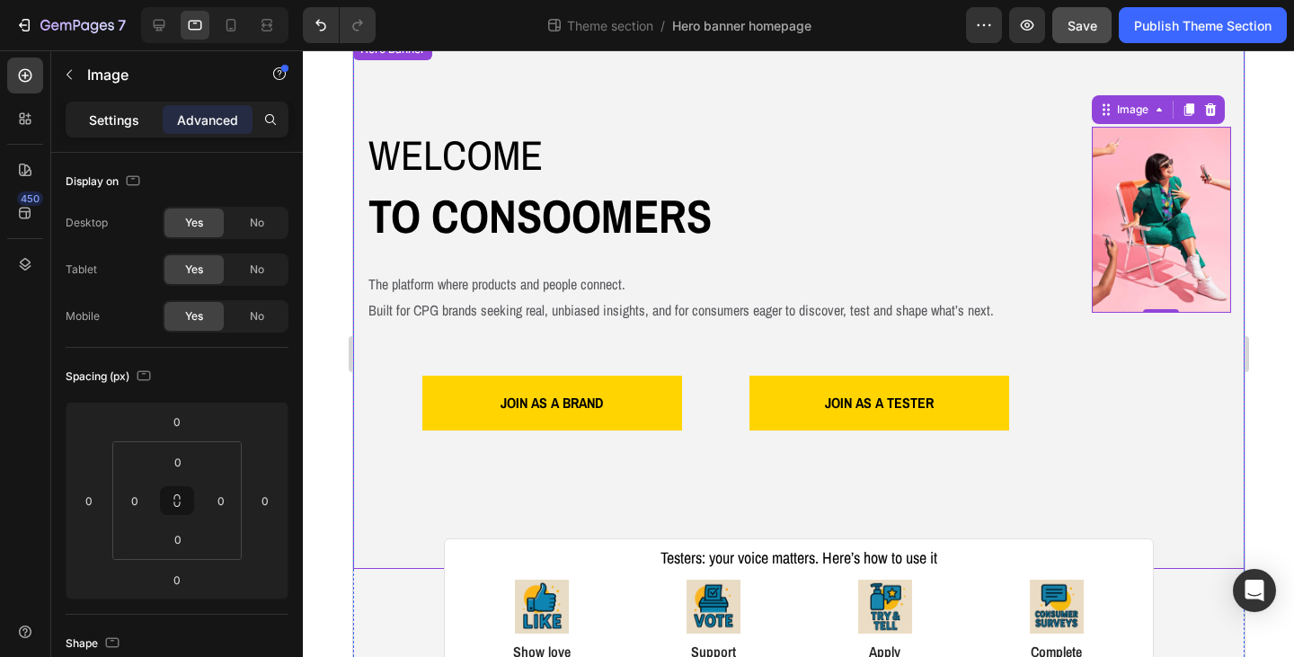
click at [122, 128] on p "Settings" at bounding box center [114, 119] width 50 height 19
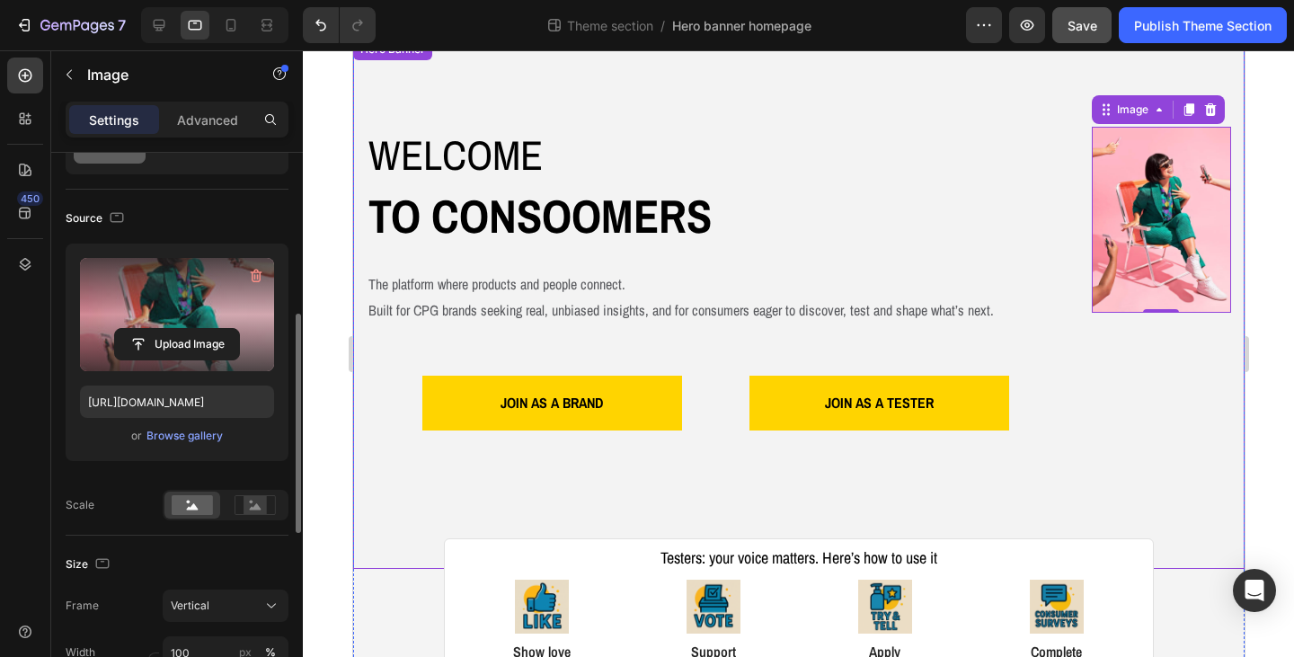
scroll to position [269, 0]
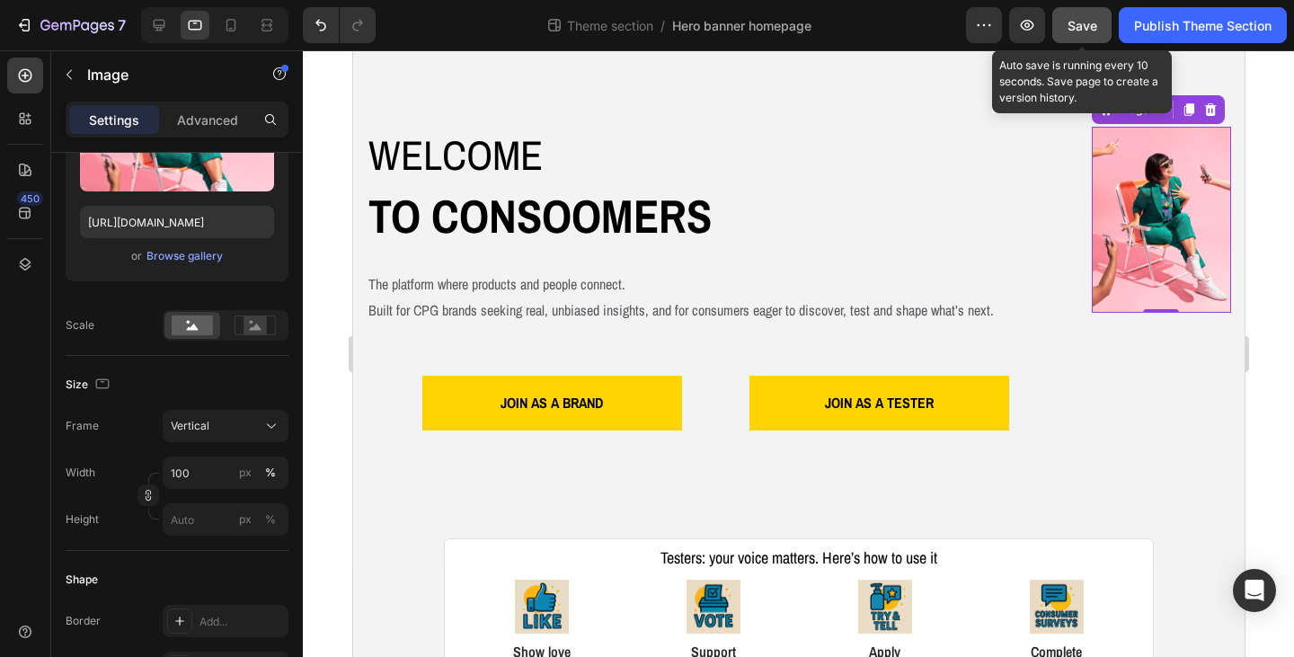
click at [1080, 27] on span "Save" at bounding box center [1082, 25] width 30 height 15
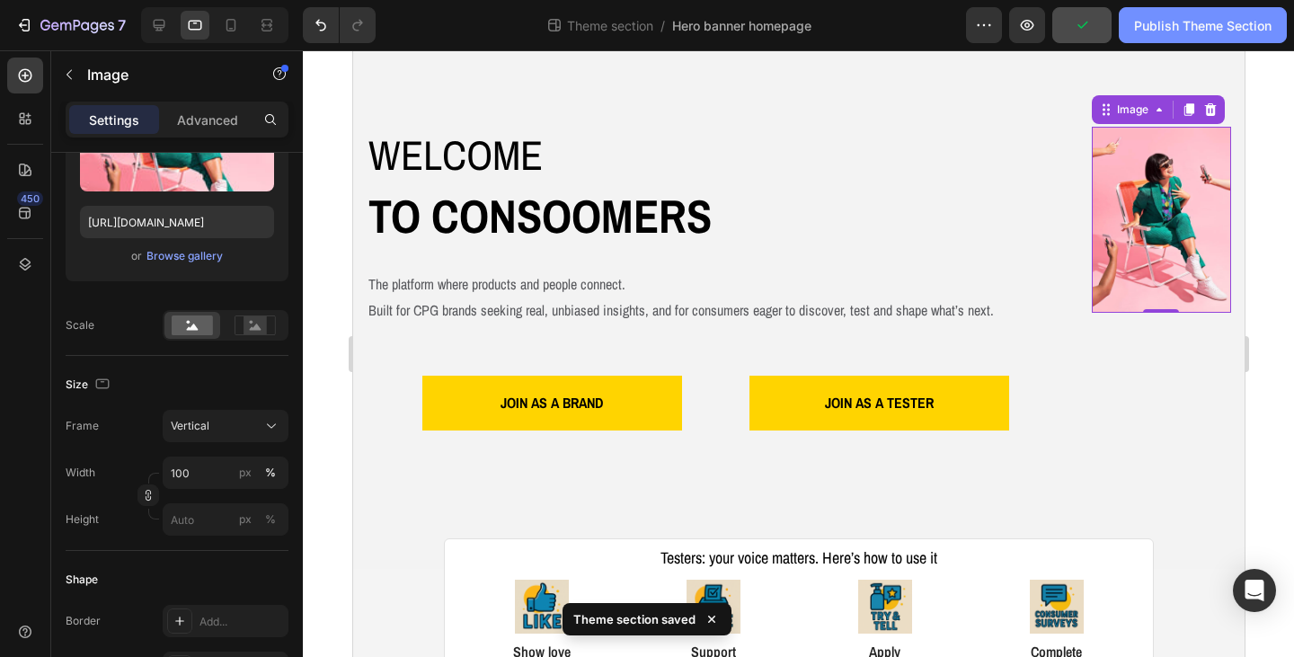
click at [1178, 30] on div "Publish Theme Section" at bounding box center [1202, 25] width 137 height 19
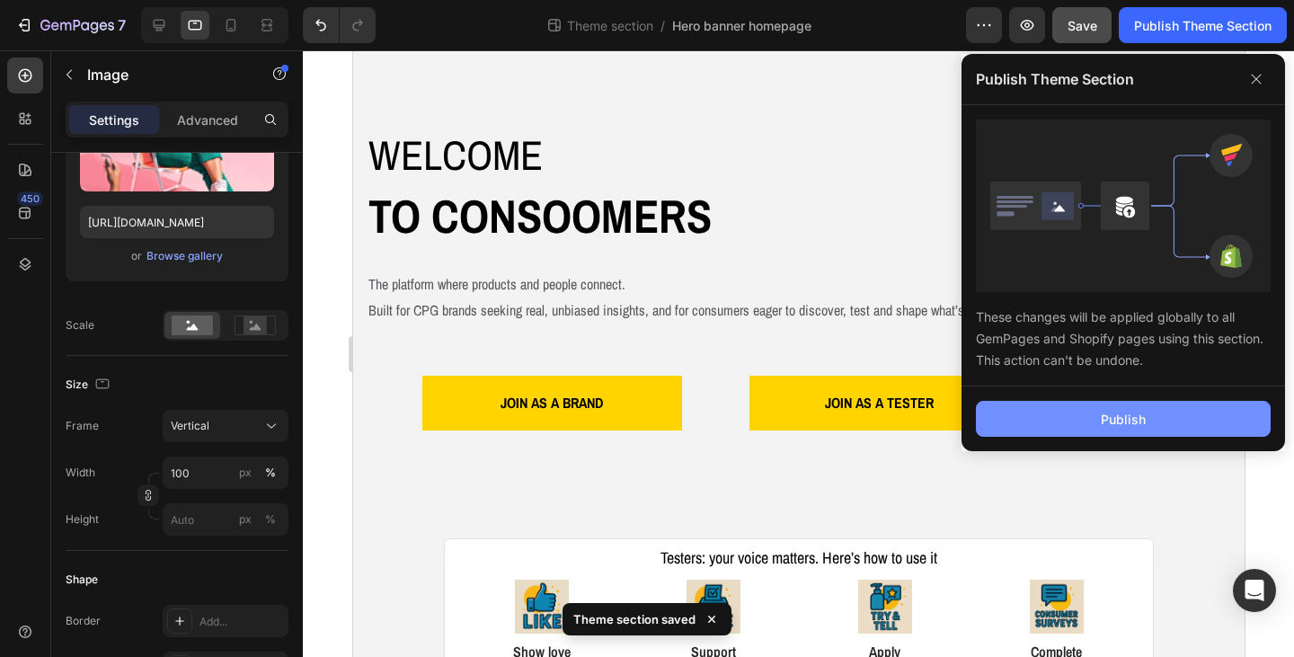
click at [1113, 413] on div "Publish" at bounding box center [1122, 419] width 45 height 19
